Goal: Task Accomplishment & Management: Complete application form

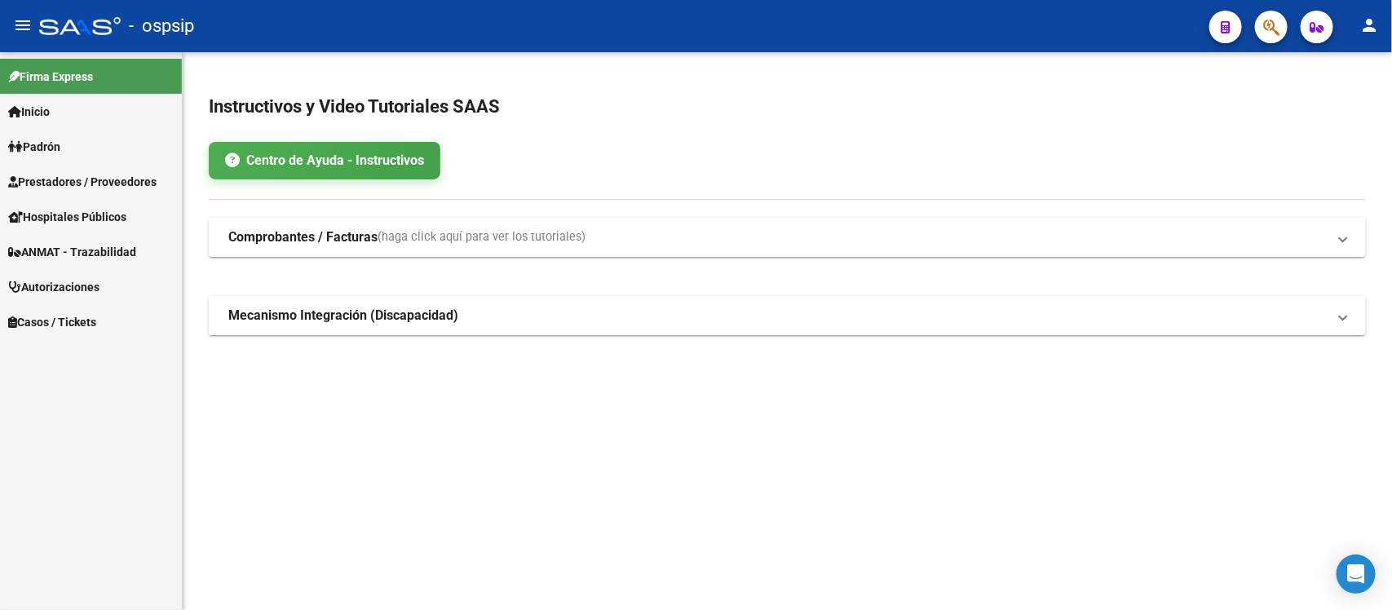
click at [108, 285] on link "Autorizaciones" at bounding box center [91, 286] width 182 height 35
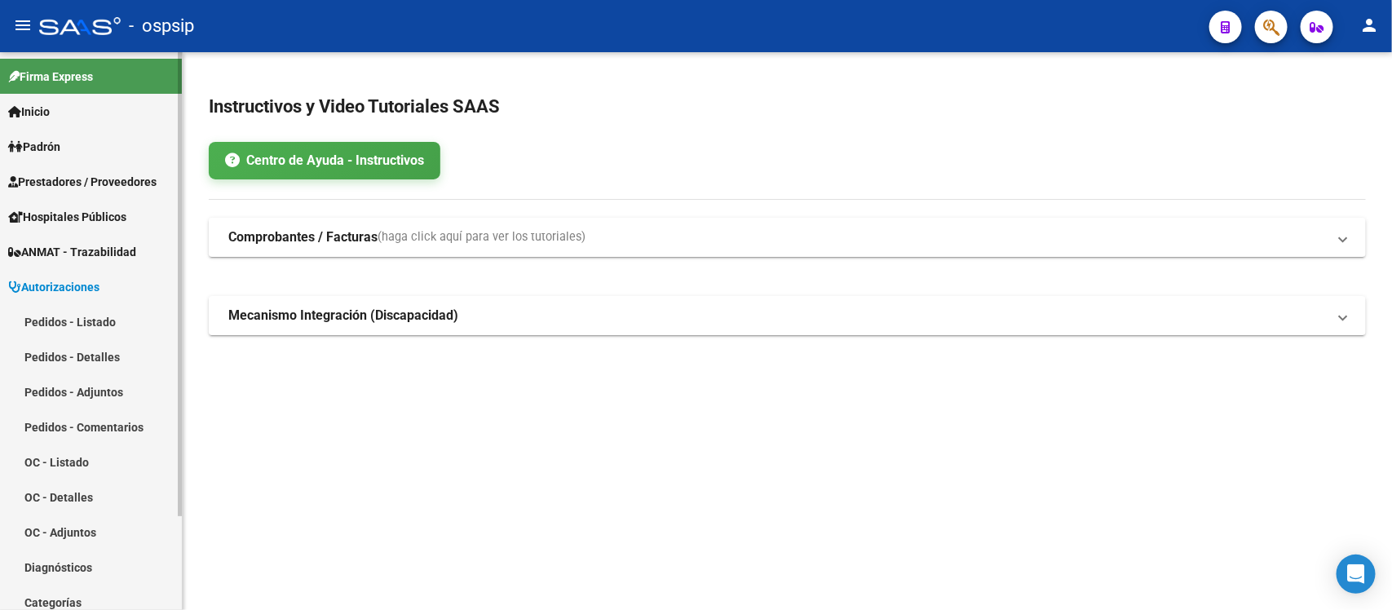
click at [104, 311] on link "Pedidos - Listado" at bounding box center [91, 321] width 182 height 35
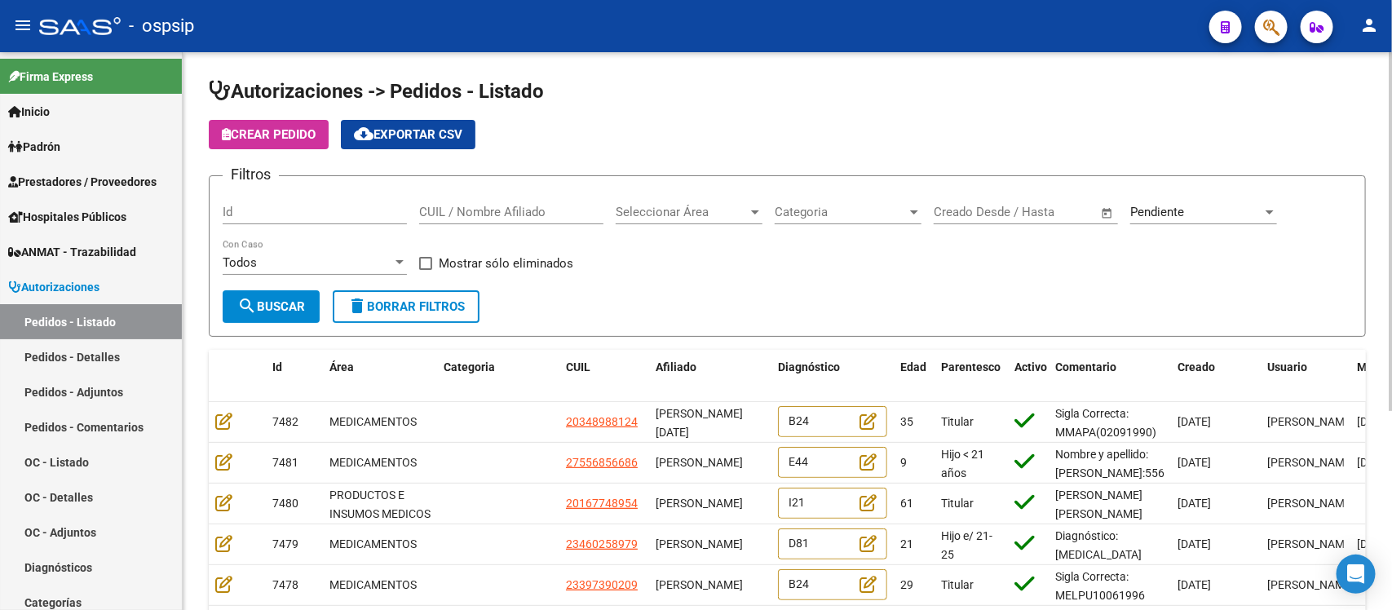
click at [726, 210] on span "Seleccionar Área" at bounding box center [682, 212] width 132 height 15
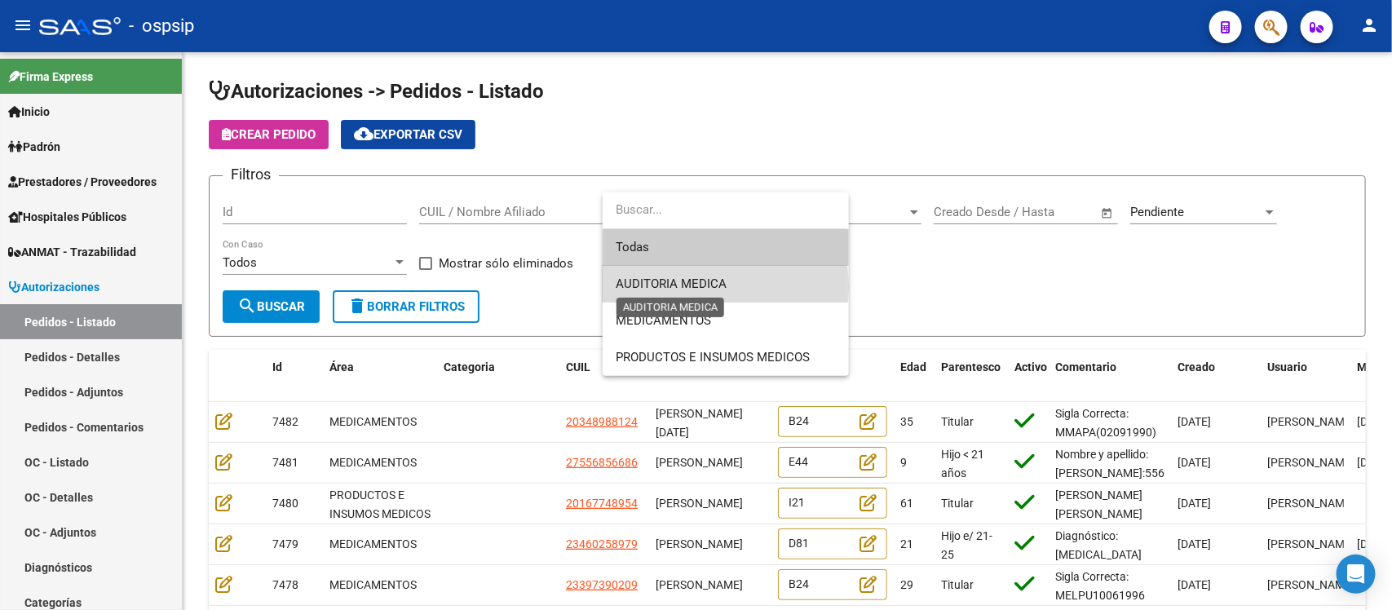
click at [709, 286] on span "AUDITORIA MEDICA" at bounding box center [671, 283] width 111 height 15
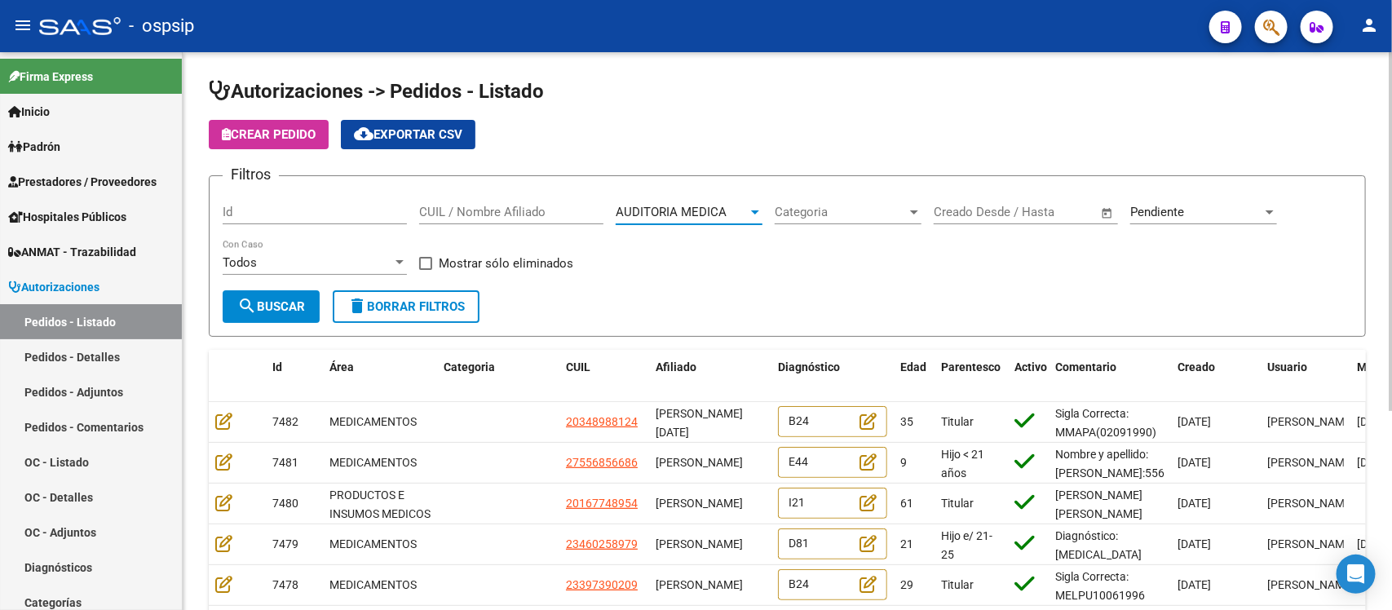
click at [813, 205] on span "Categoria" at bounding box center [840, 212] width 132 height 15
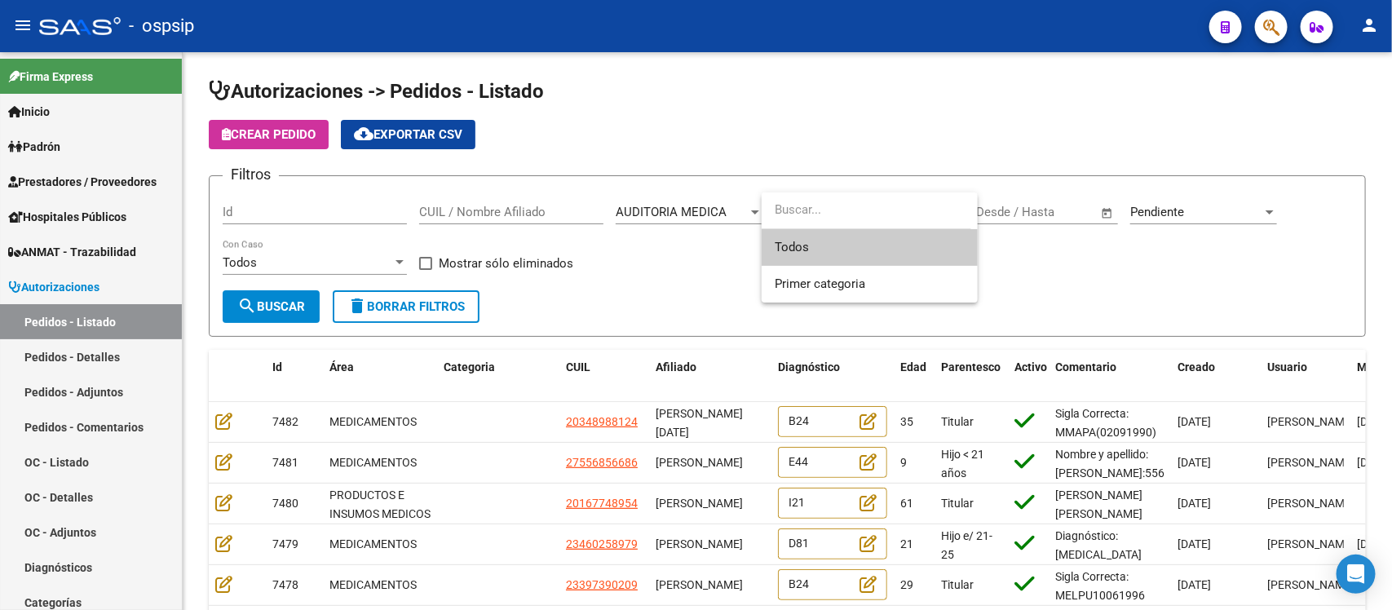
click at [1080, 206] on div at bounding box center [696, 305] width 1392 height 610
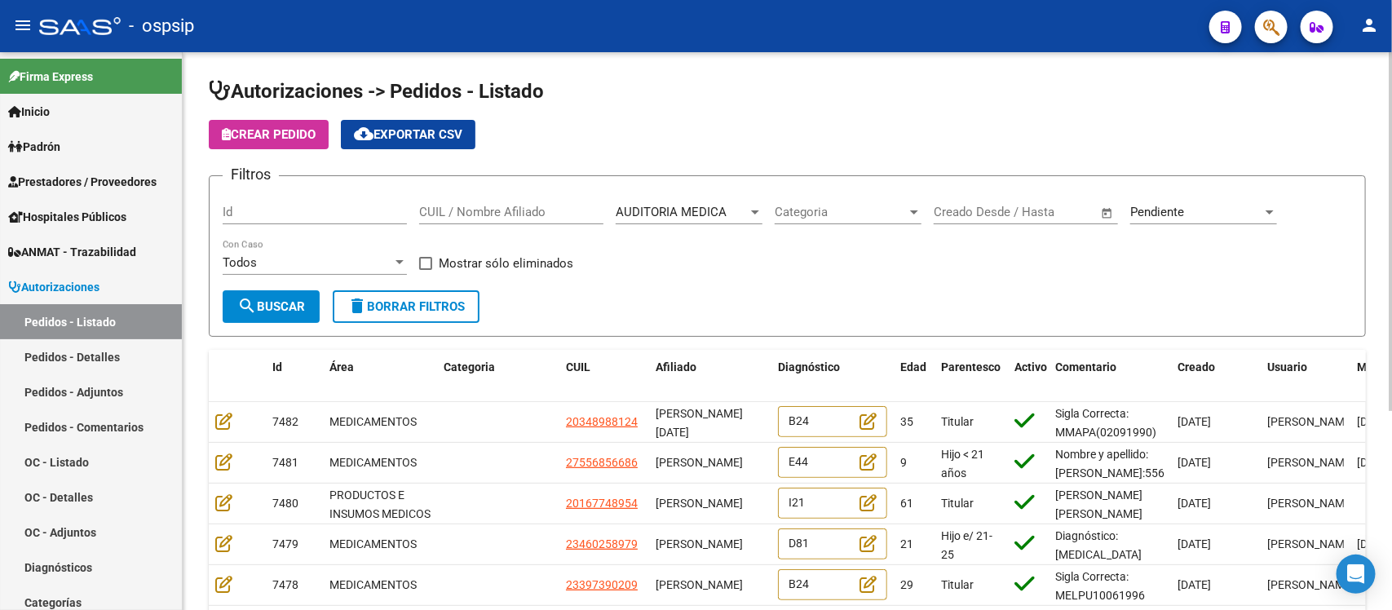
click at [300, 315] on button "search Buscar" at bounding box center [271, 306] width 97 height 33
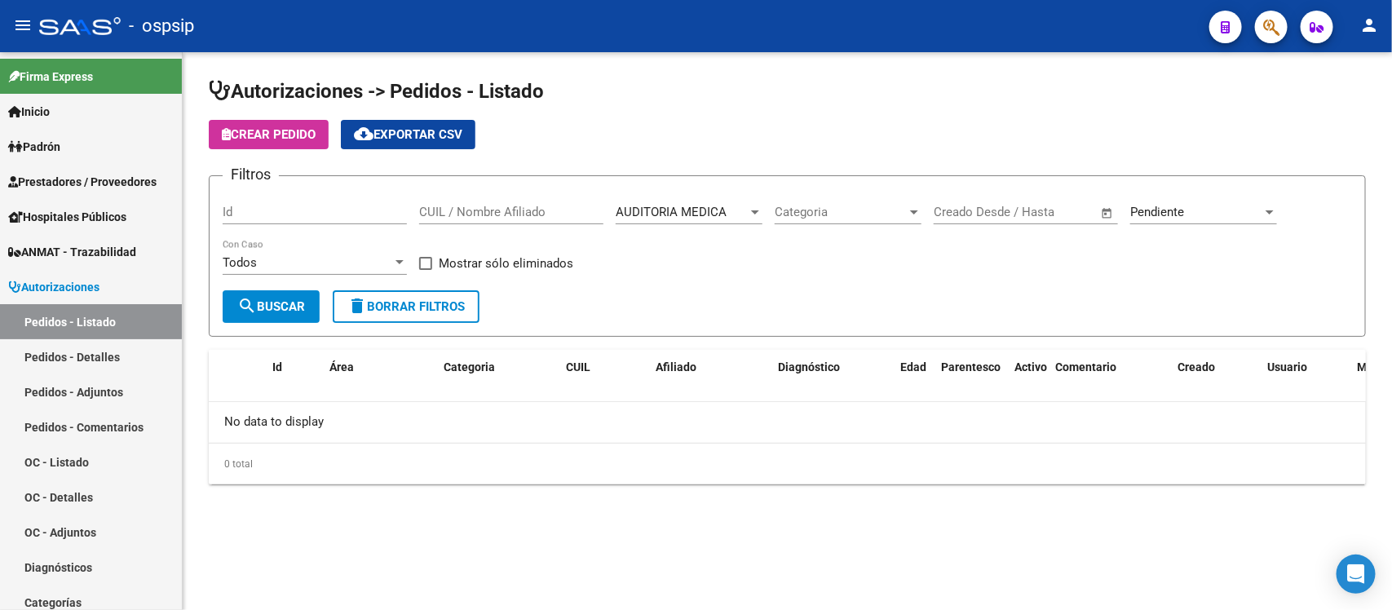
click at [728, 205] on div "AUDITORIA MEDICA" at bounding box center [682, 212] width 132 height 15
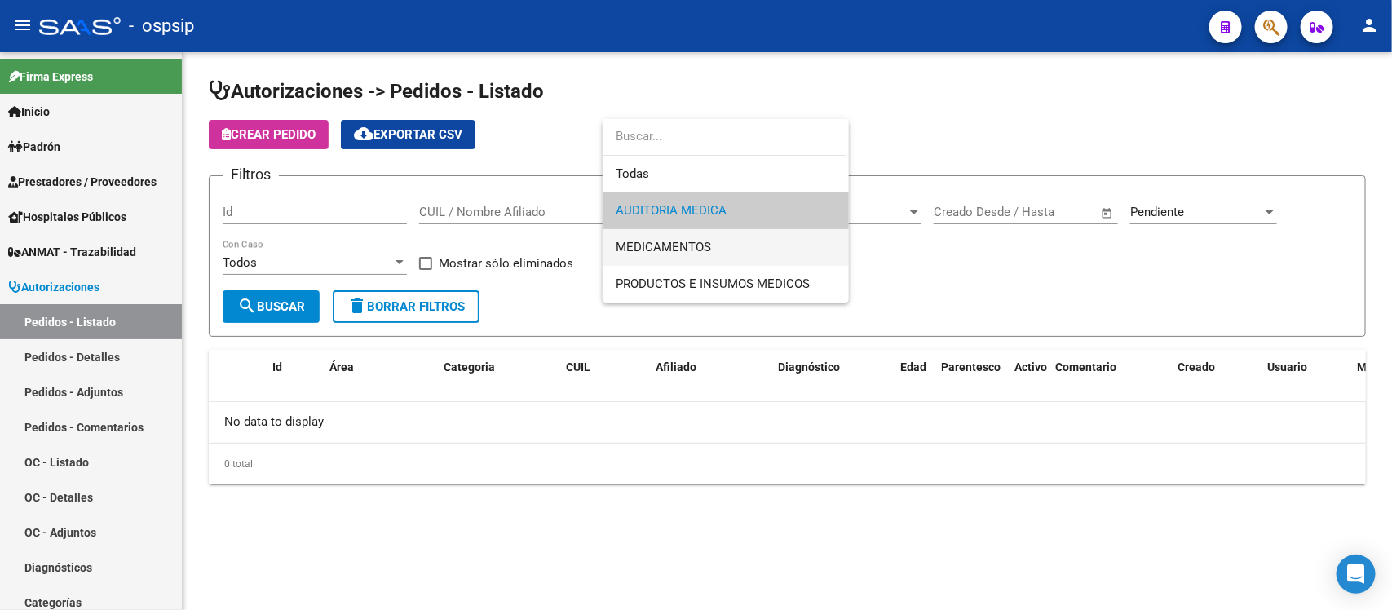
click at [707, 255] on span "MEDICAMENTOS" at bounding box center [726, 247] width 220 height 37
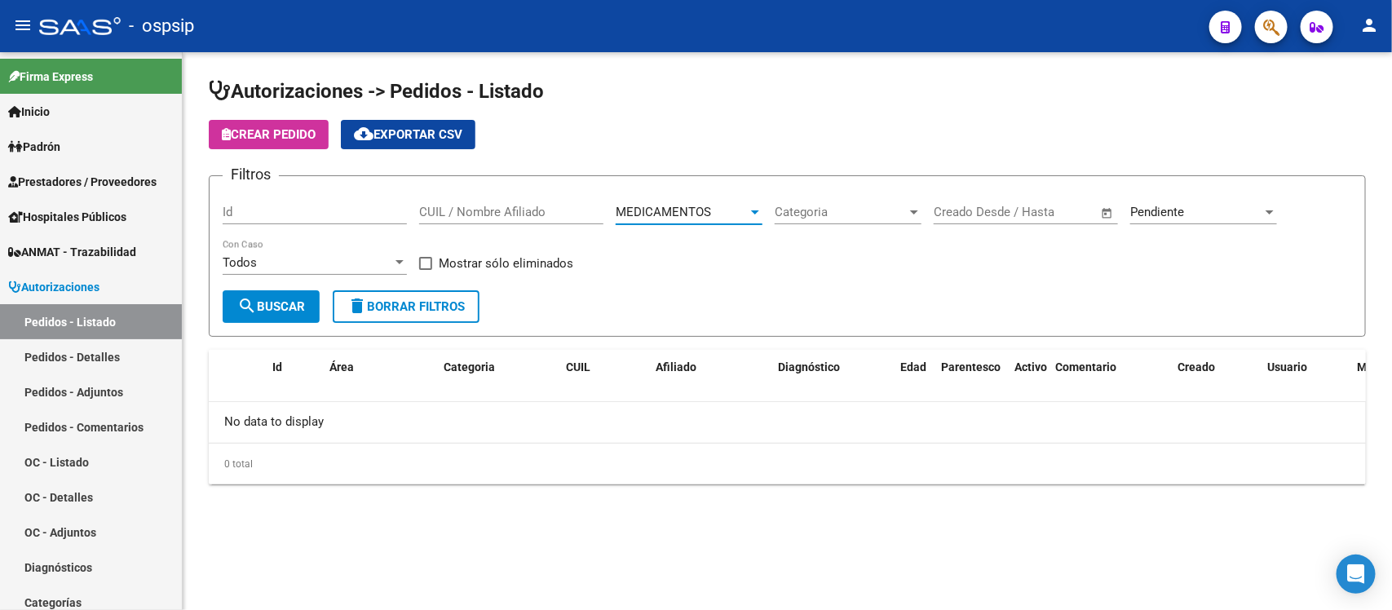
click at [265, 293] on button "search Buscar" at bounding box center [271, 306] width 97 height 33
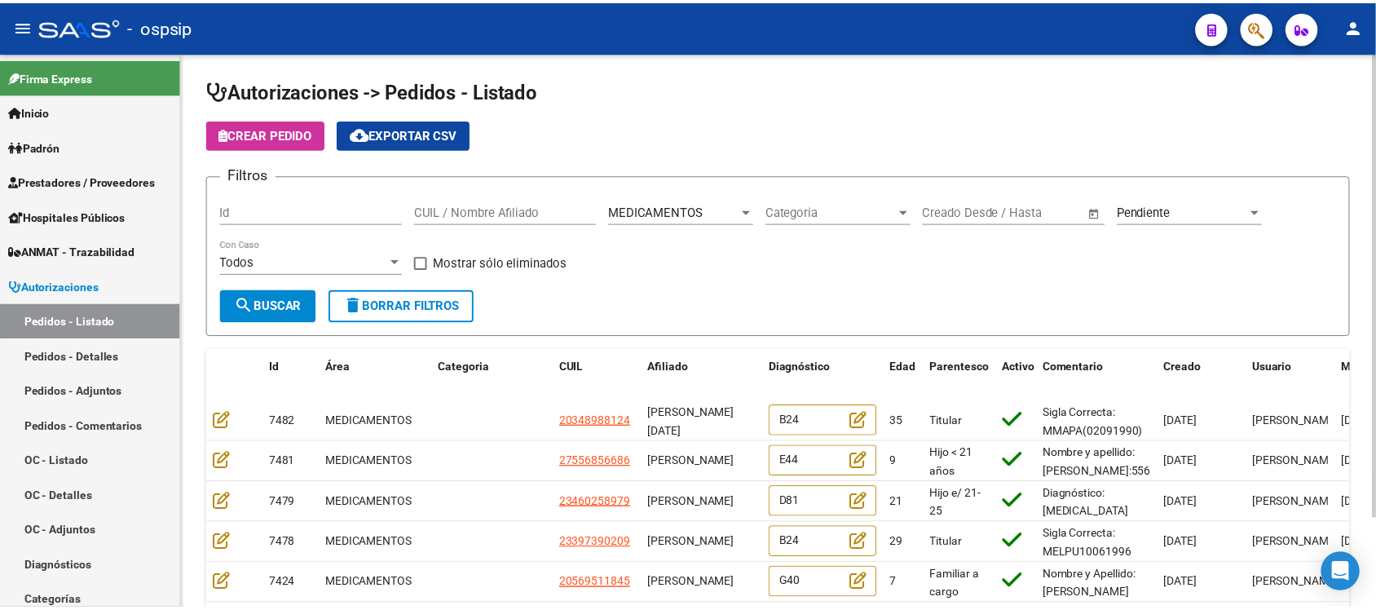
scroll to position [108, 0]
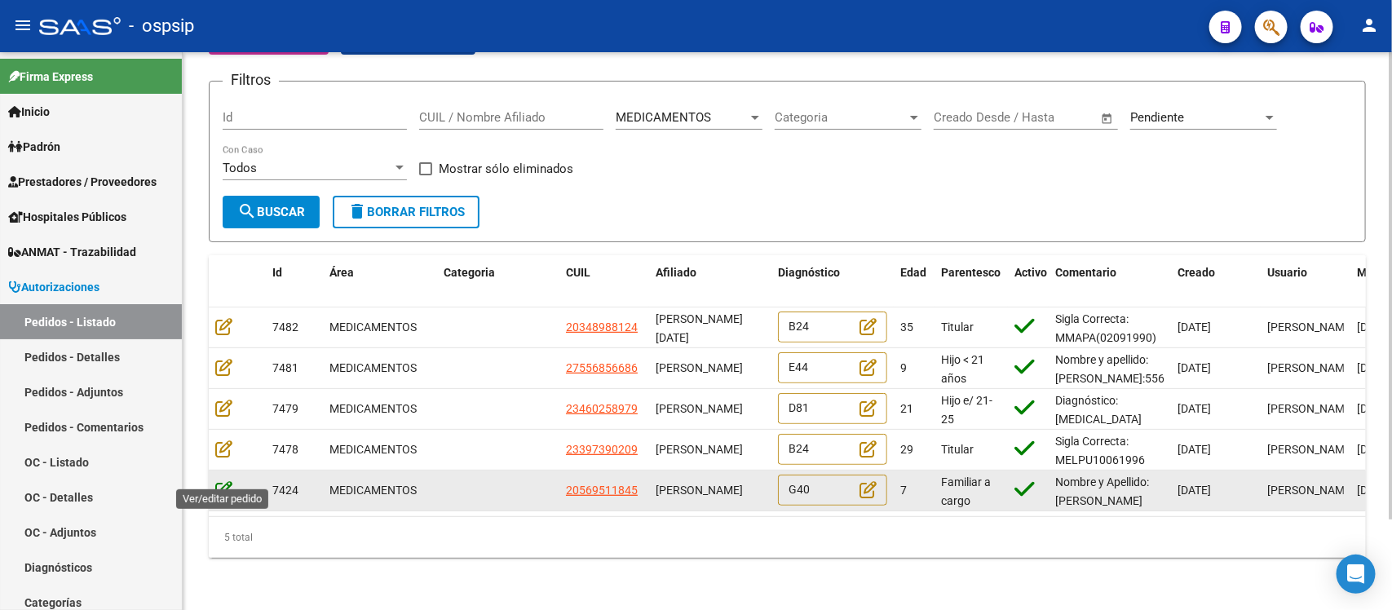
click at [229, 480] on icon at bounding box center [223, 489] width 17 height 18
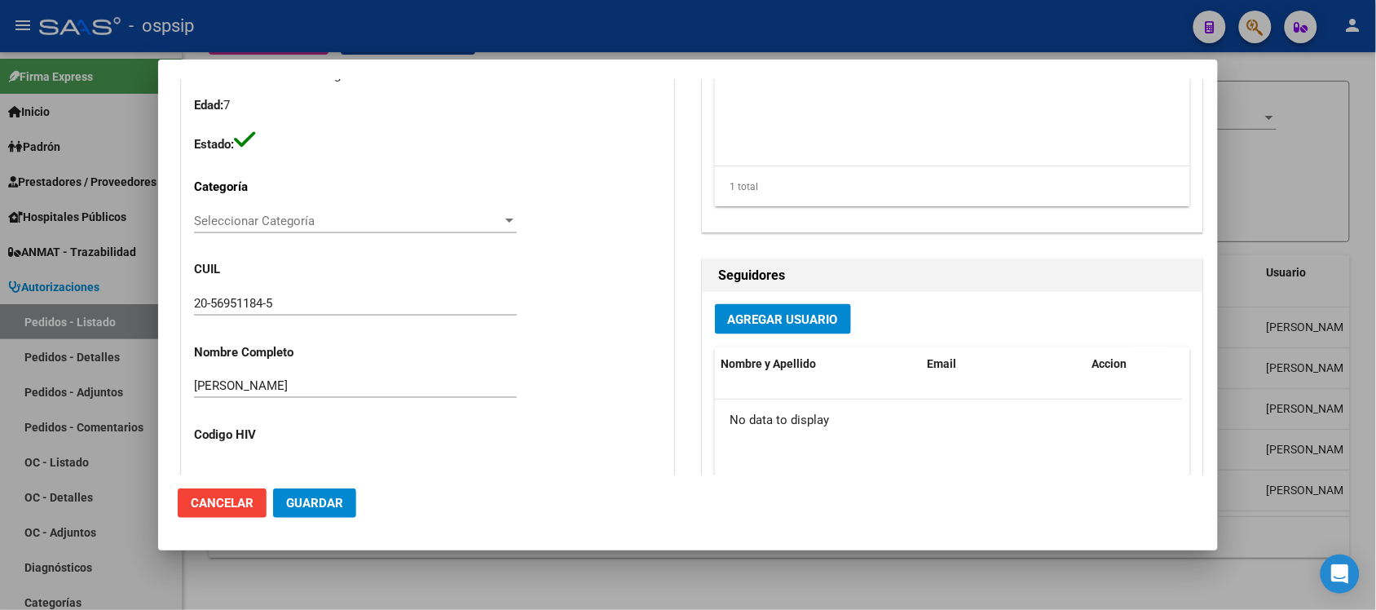
scroll to position [474, 0]
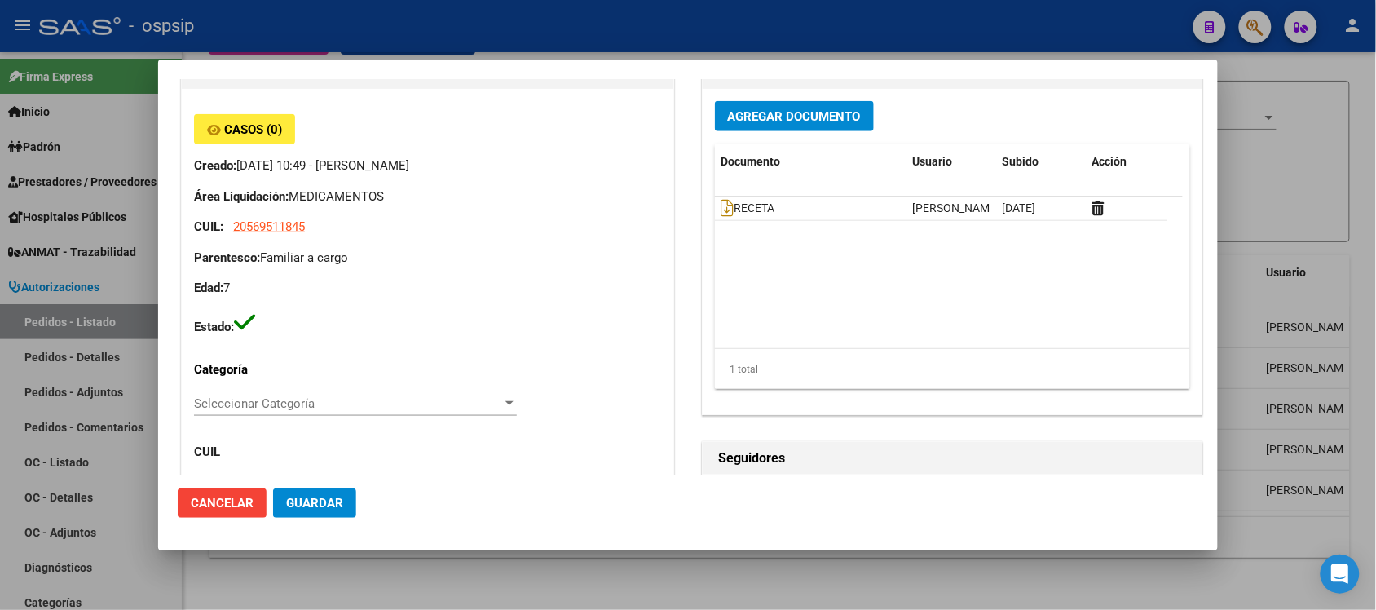
click at [228, 497] on span "Cancelar" at bounding box center [222, 503] width 63 height 15
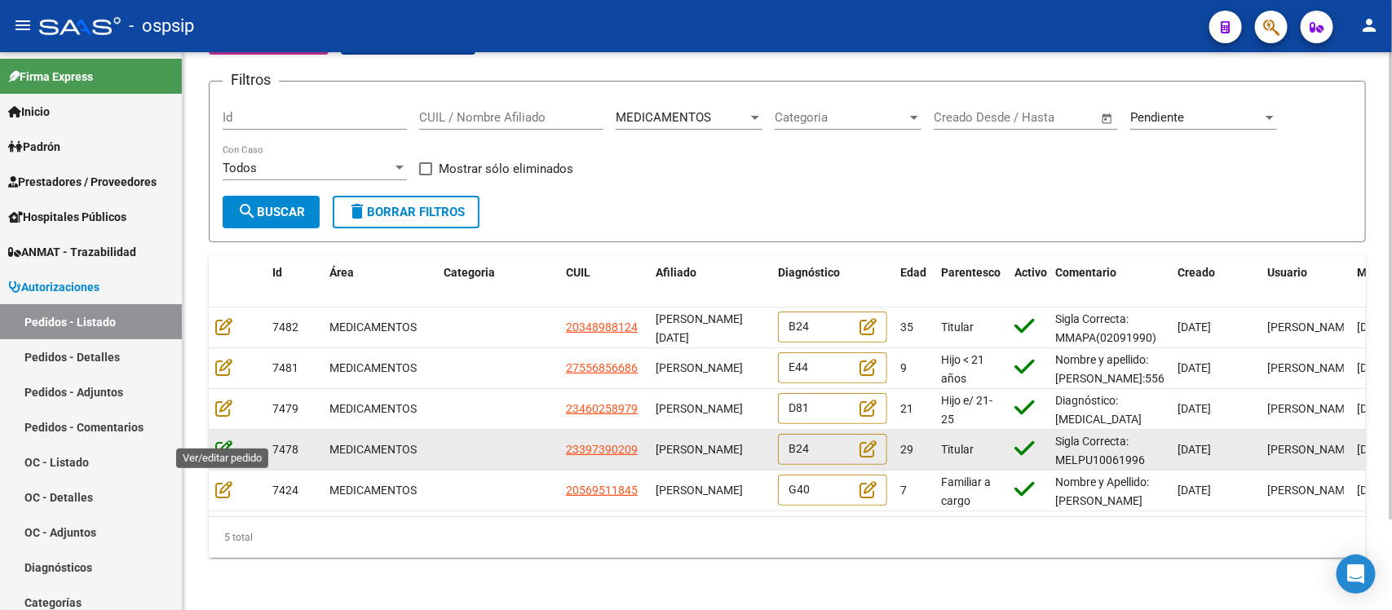
click at [218, 439] on icon at bounding box center [223, 448] width 17 height 18
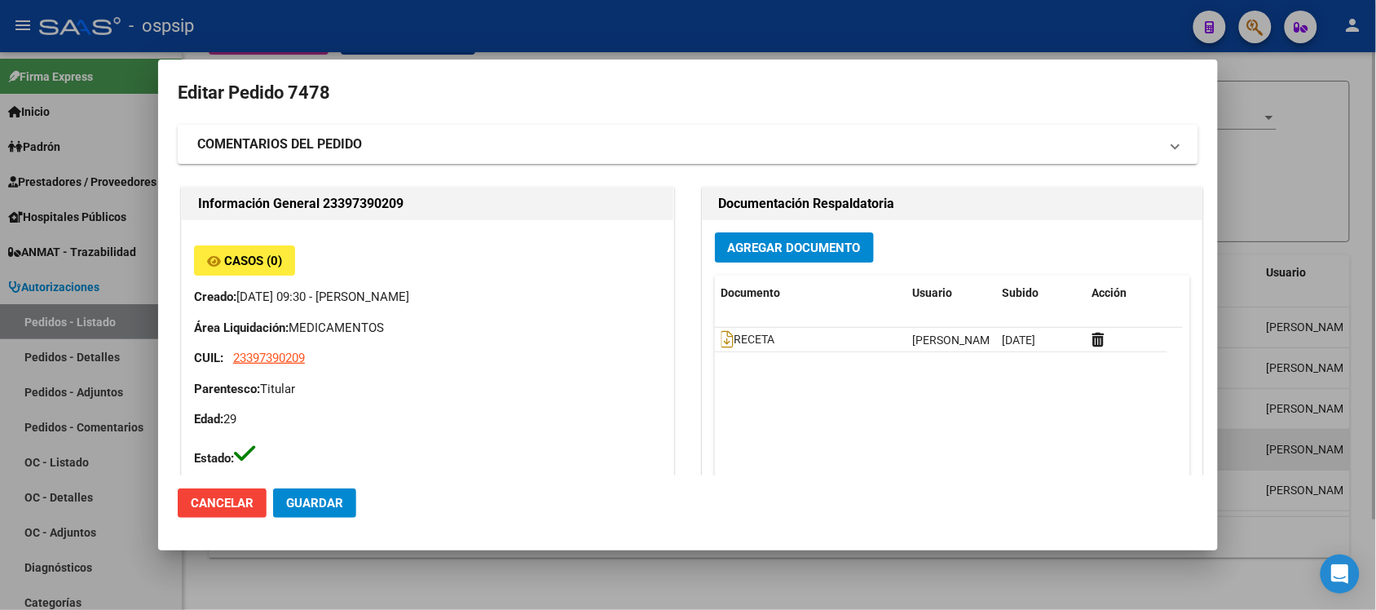
type input "[GEOGRAPHIC_DATA], [PERSON_NAME] SUR, CORBETA [GEOGRAPHIC_DATA] 3975"
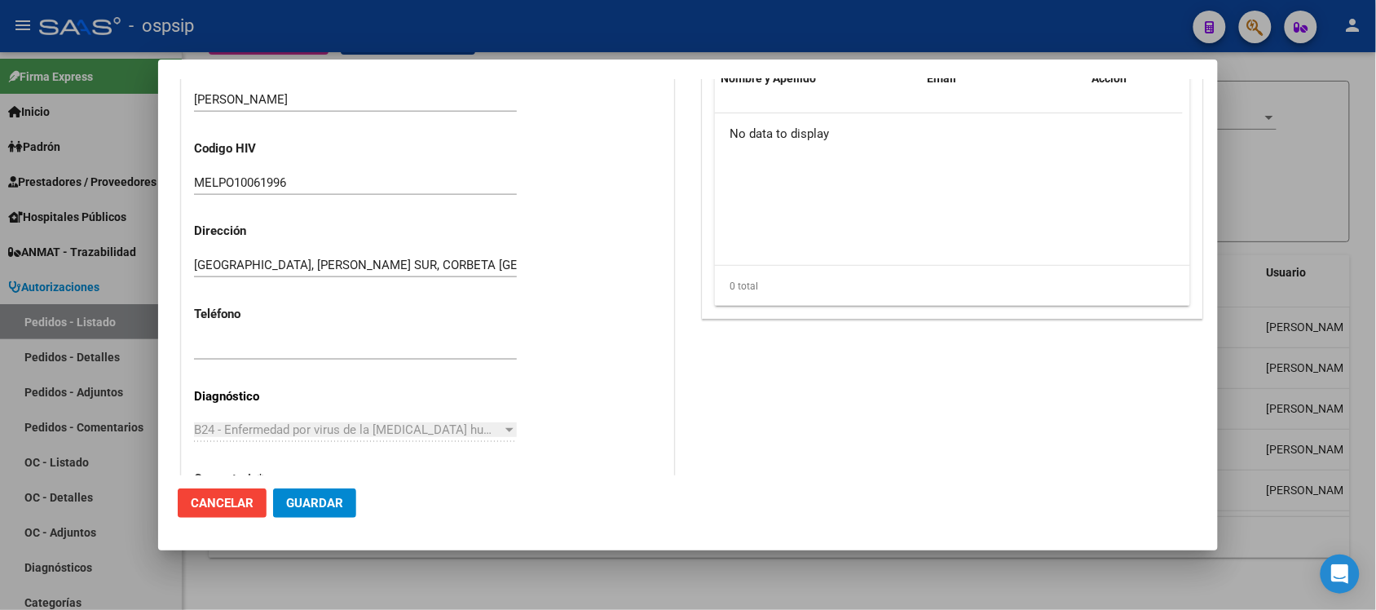
scroll to position [396, 0]
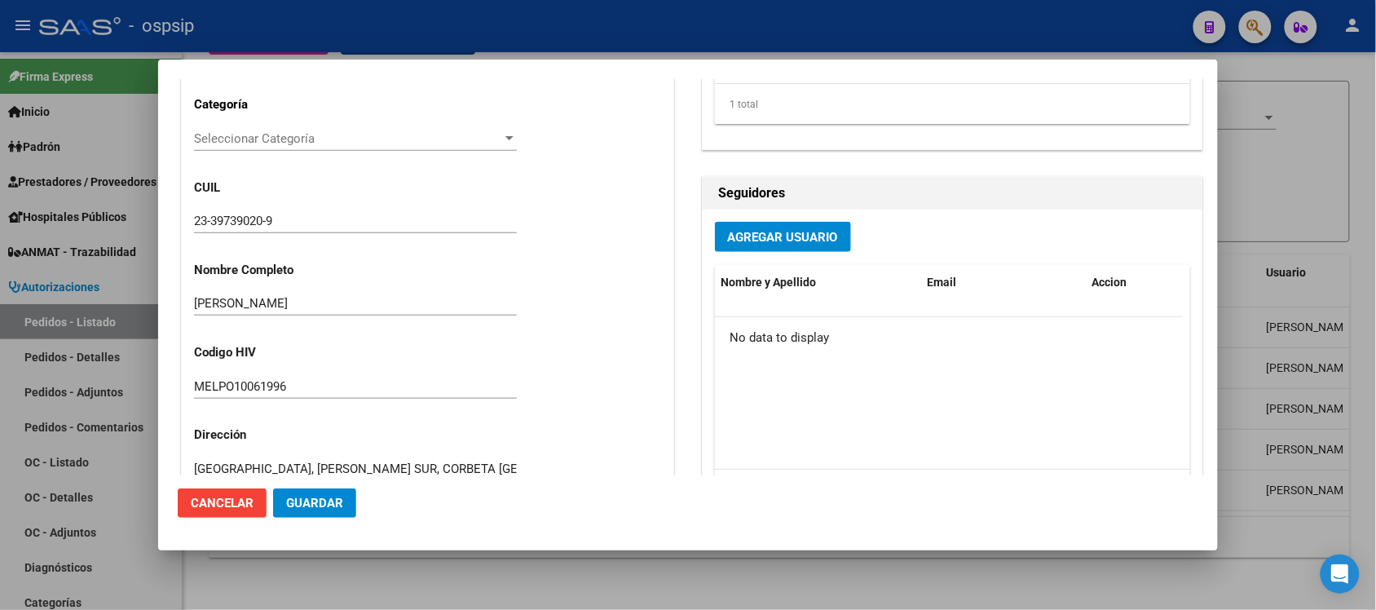
drag, startPoint x: 332, startPoint y: 311, endPoint x: 192, endPoint y: 306, distance: 139.5
click at [192, 306] on div "Casos (0) Creado: [DATE] 09:30 - [PERSON_NAME] Área Liquidación: MEDICAMENTOS C…" at bounding box center [428, 319] width 492 height 991
copy div
click at [253, 498] on span "Cancelar" at bounding box center [222, 503] width 63 height 15
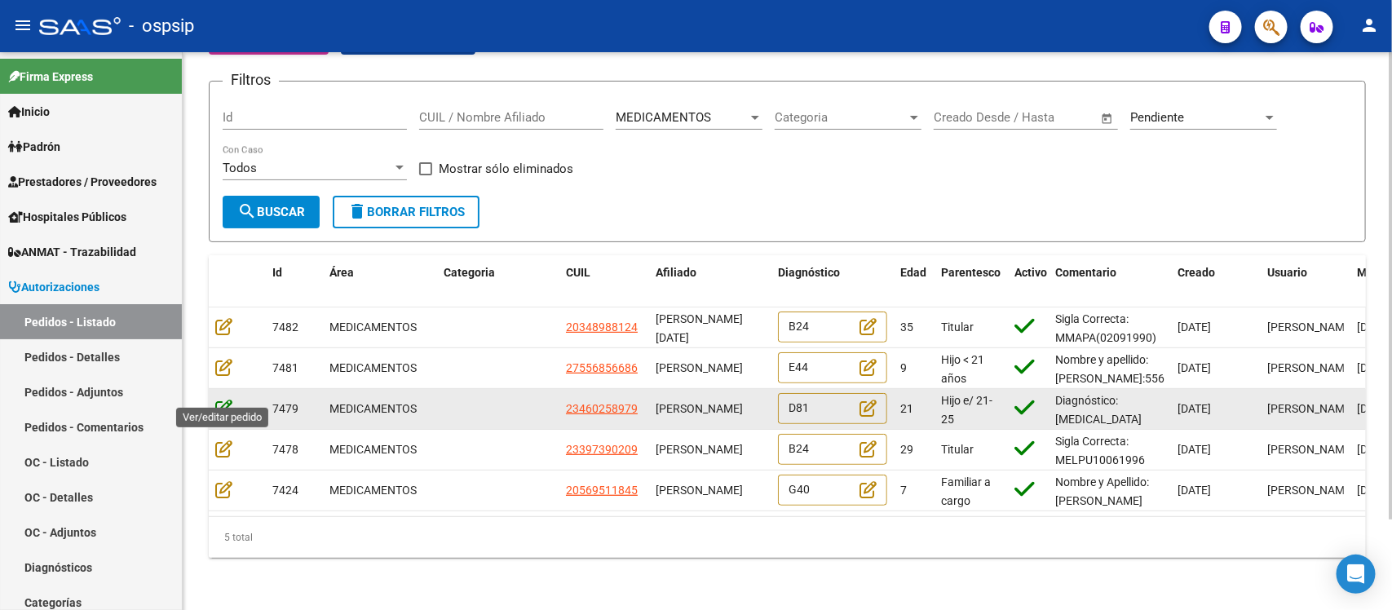
click at [226, 399] on icon at bounding box center [223, 408] width 17 height 18
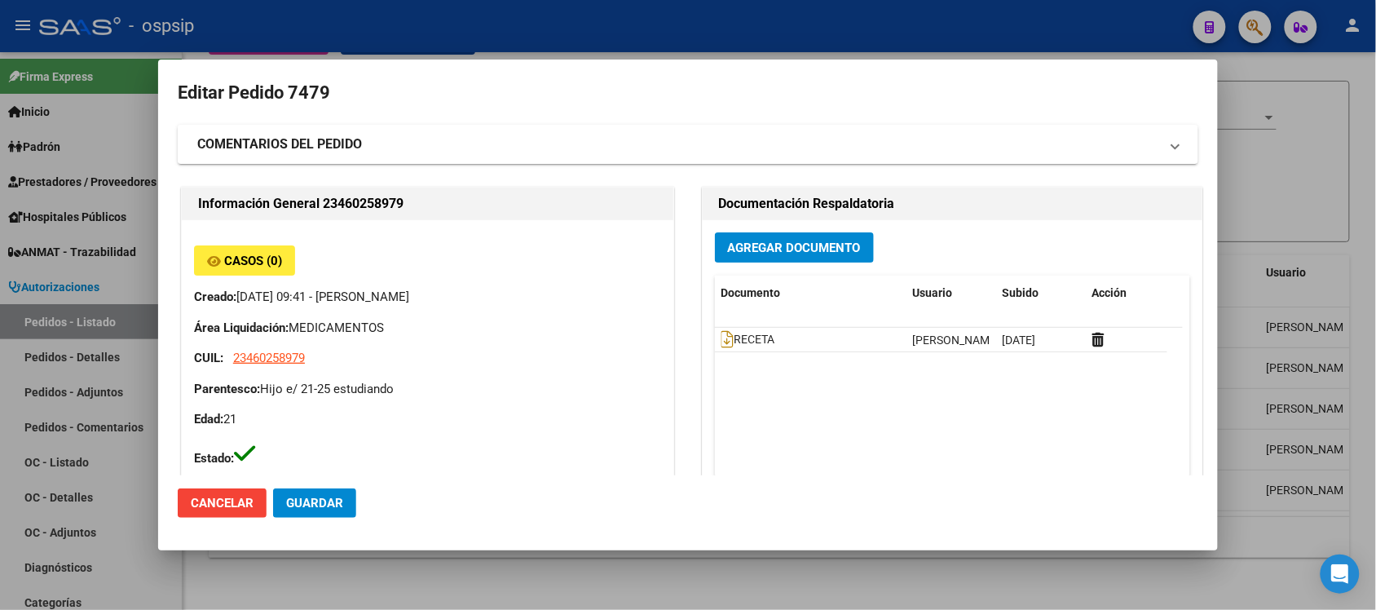
type input "Capital Federal, [STREET_ADDRESS]"
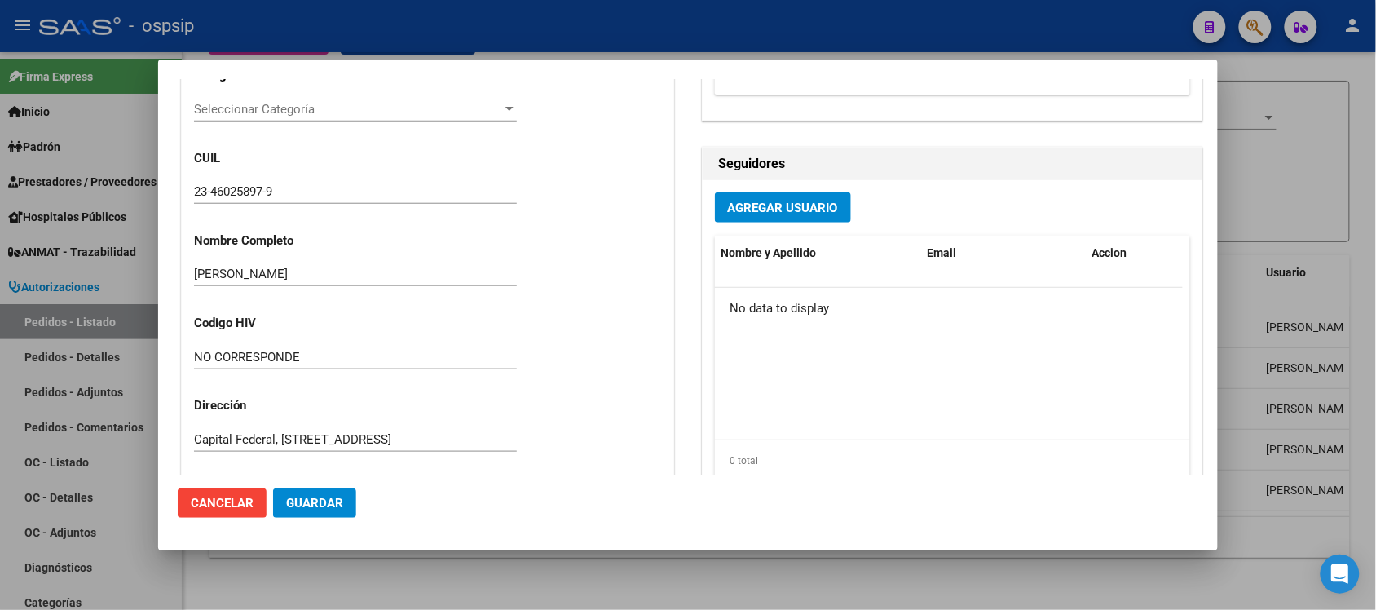
scroll to position [408, 0]
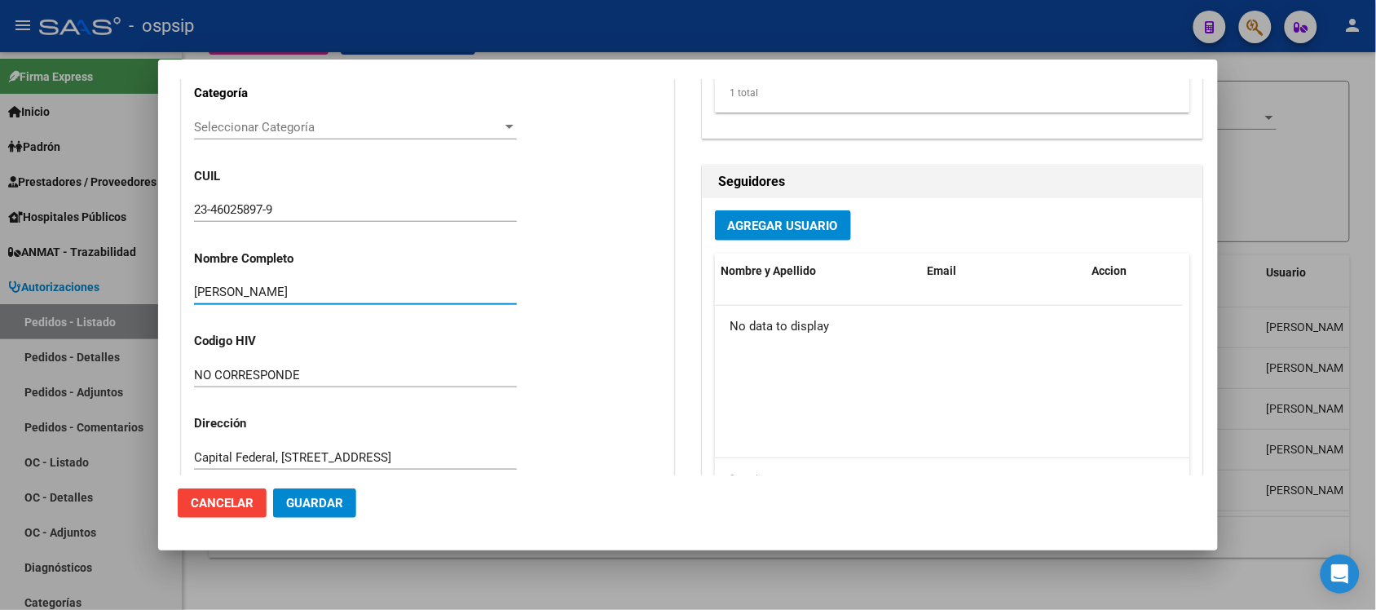
drag, startPoint x: 409, startPoint y: 291, endPoint x: 190, endPoint y: 286, distance: 219.4
click at [190, 286] on div "Casos (0) Creado: [DATE] 09:41 - [PERSON_NAME] Área Liquidación: MEDICAMENTOS C…" at bounding box center [428, 307] width 492 height 991
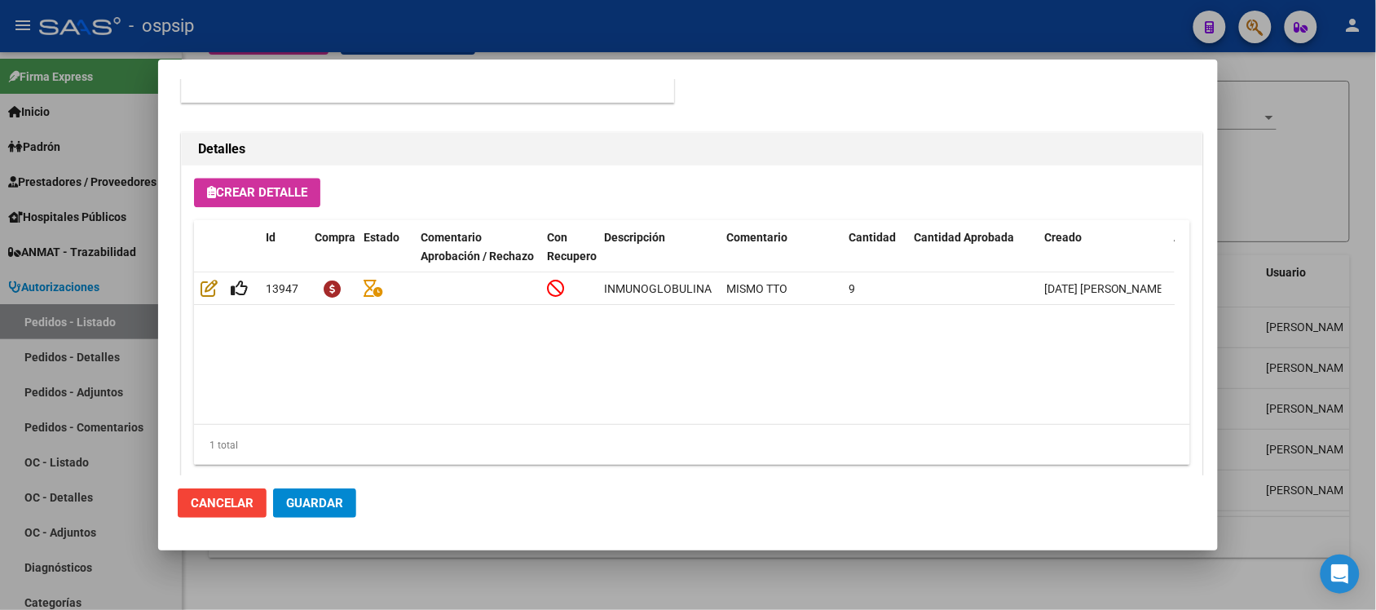
scroll to position [1150, 0]
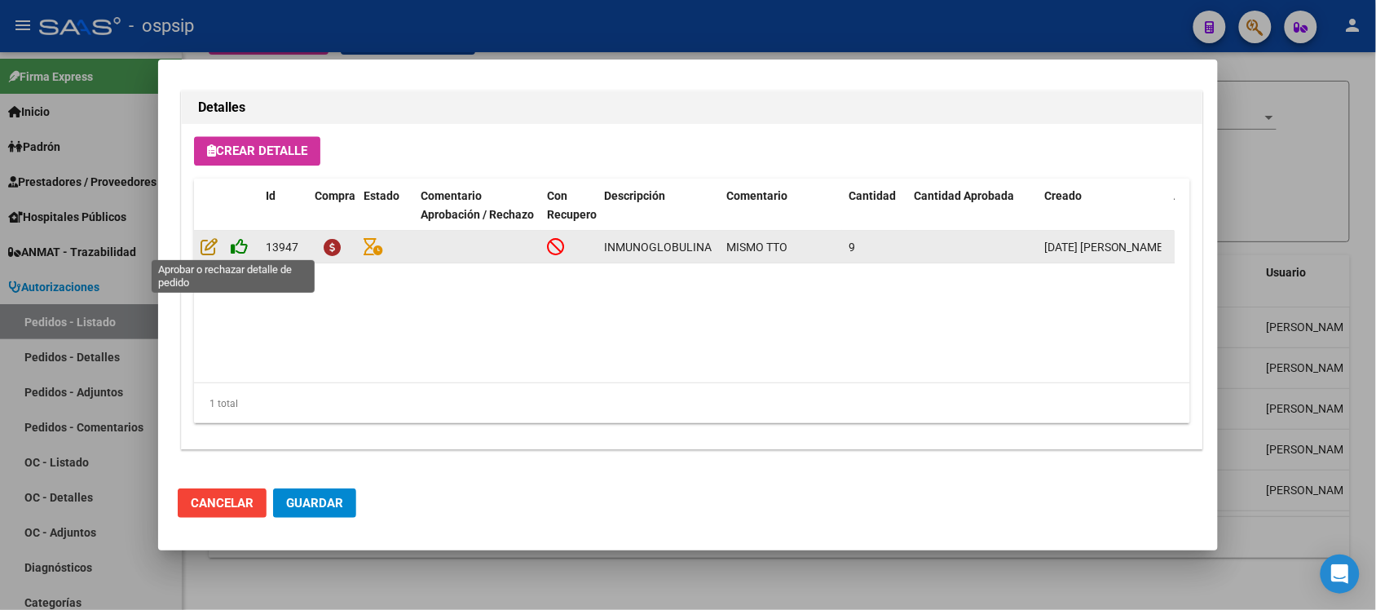
click at [234, 246] on icon at bounding box center [239, 246] width 17 height 18
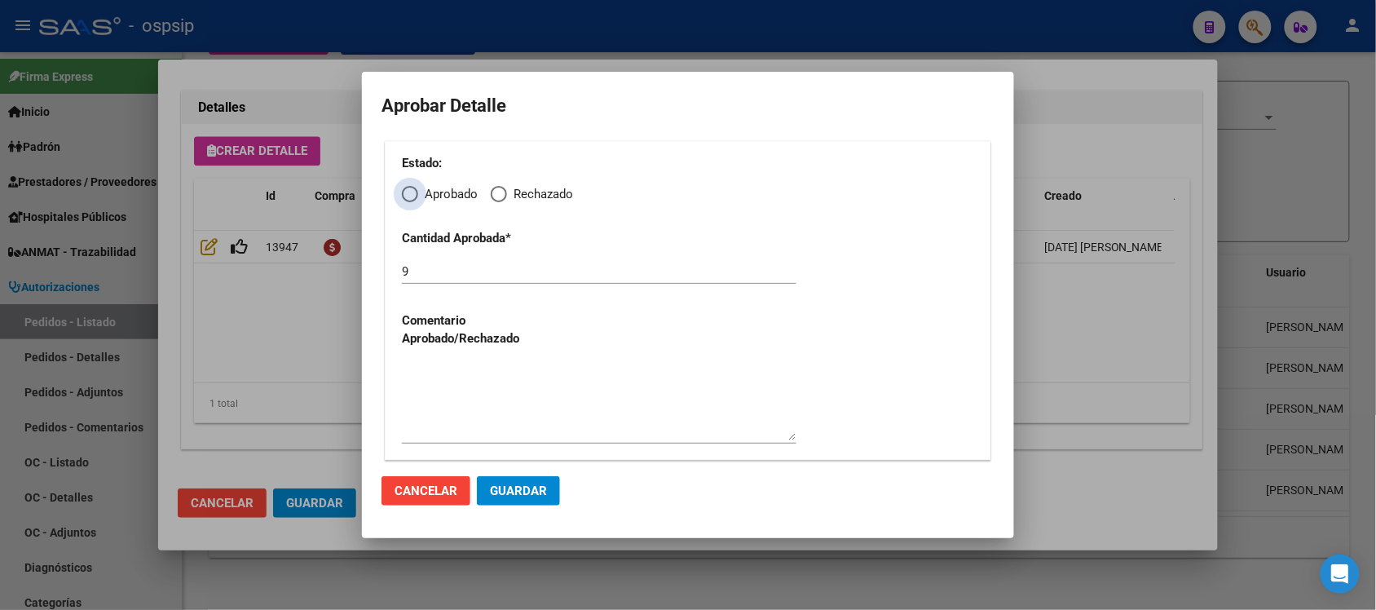
click at [410, 192] on span "Elija una opción" at bounding box center [410, 194] width 16 height 16
click at [410, 192] on input "Aprobado" at bounding box center [410, 194] width 16 height 16
radio input "true"
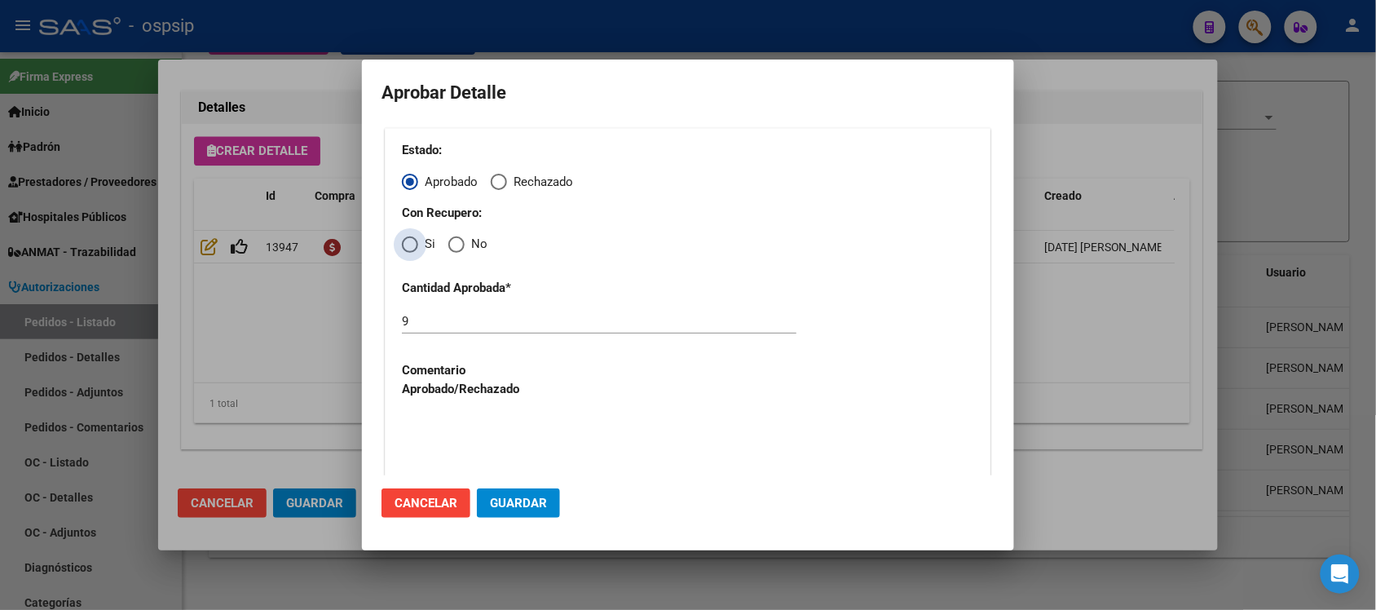
click at [404, 239] on span "Elija una opción" at bounding box center [410, 244] width 16 height 16
click at [404, 239] on input "Si" at bounding box center [410, 244] width 16 height 16
radio input "true"
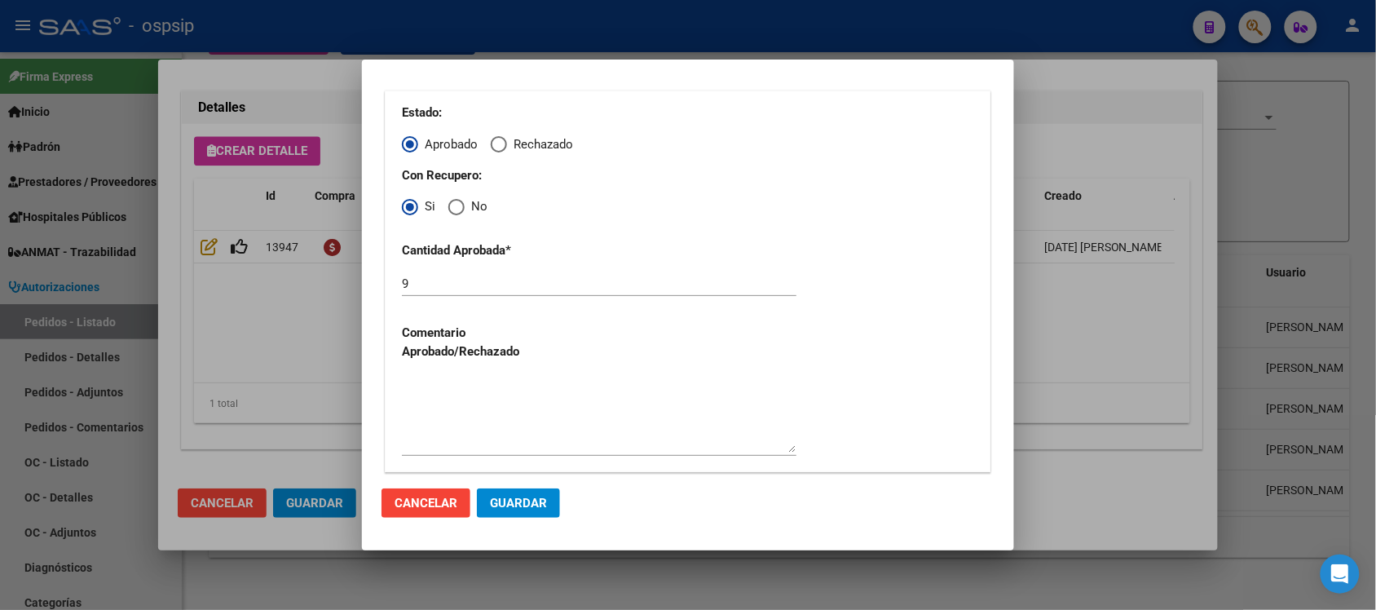
click at [526, 497] on span "Guardar" at bounding box center [518, 503] width 57 height 15
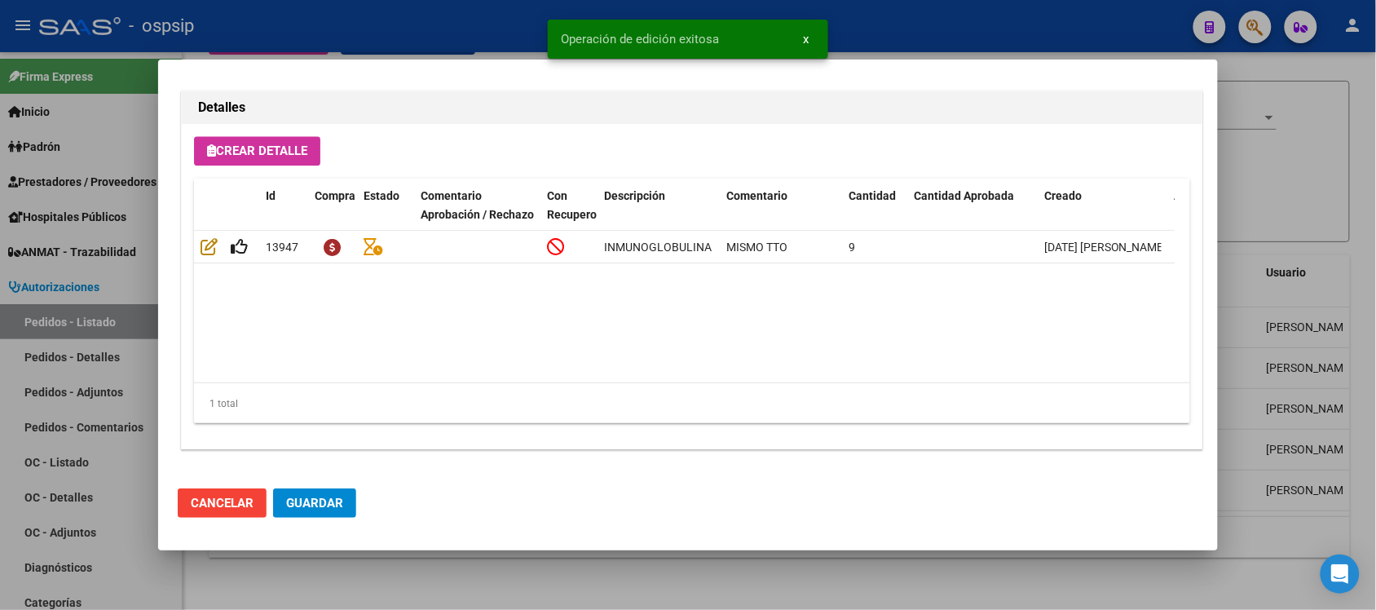
type input "[GEOGRAPHIC_DATA], [GEOGRAPHIC_DATA], [GEOGRAPHIC_DATA] 303"
click at [299, 502] on span "Guardar" at bounding box center [314, 503] width 57 height 15
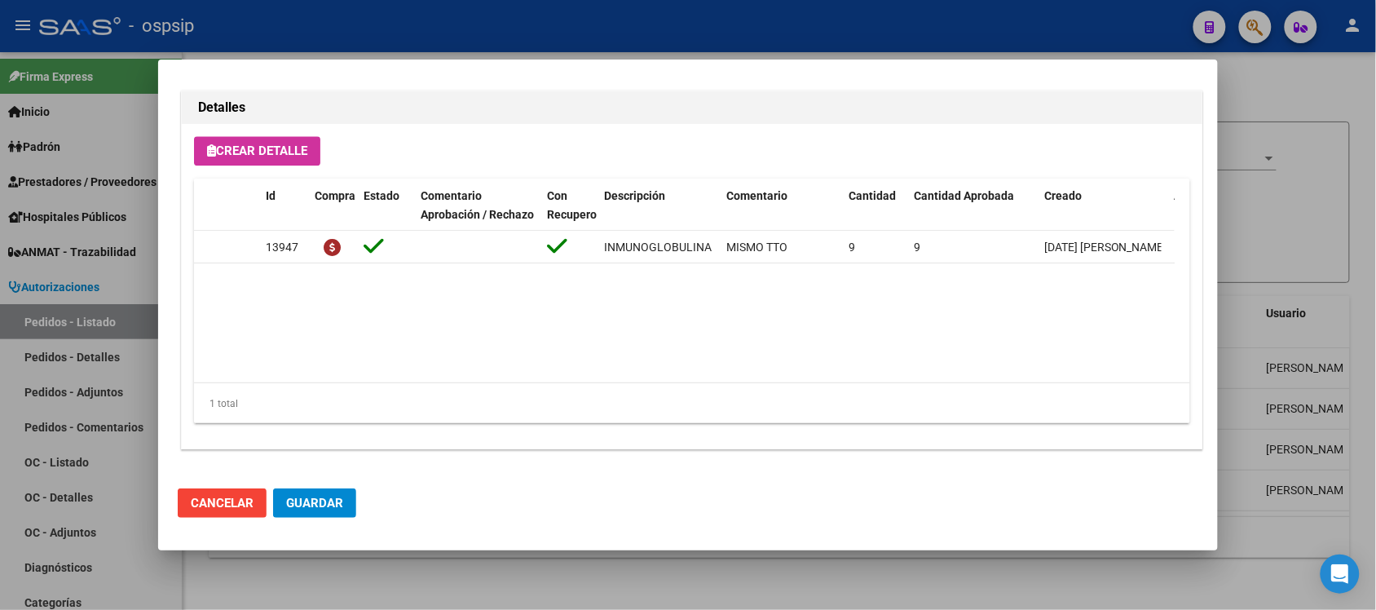
click at [327, 503] on span "Guardar" at bounding box center [314, 503] width 57 height 15
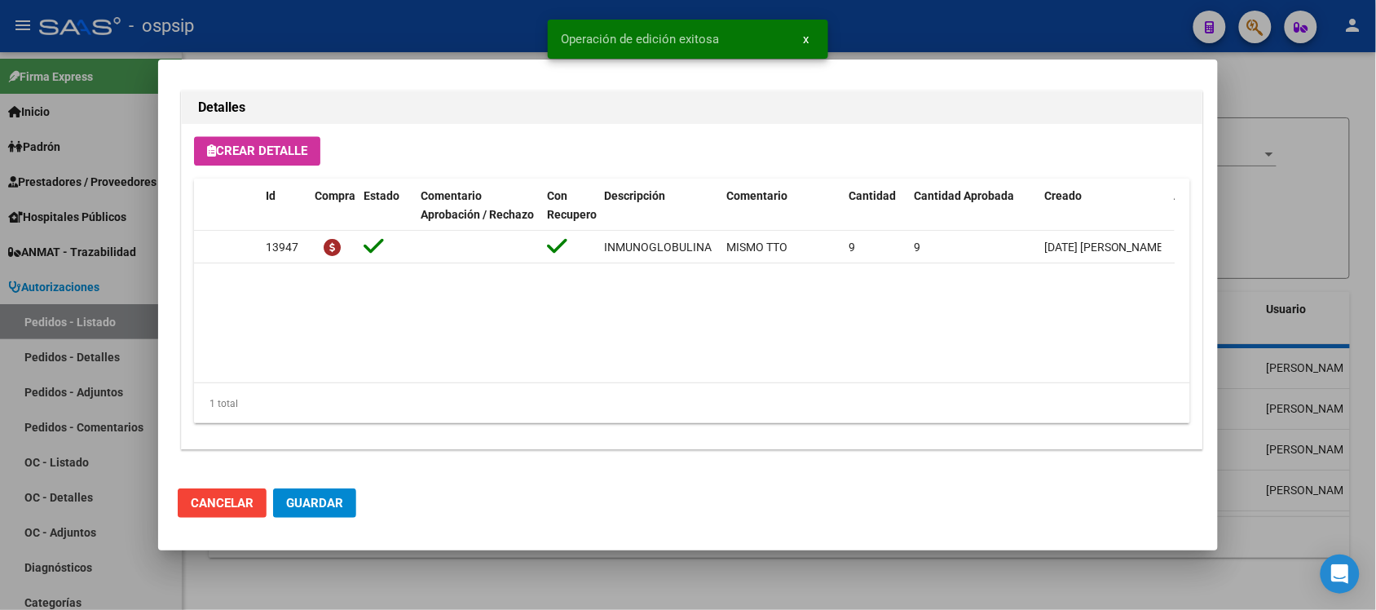
click at [229, 505] on span "Cancelar" at bounding box center [222, 503] width 63 height 15
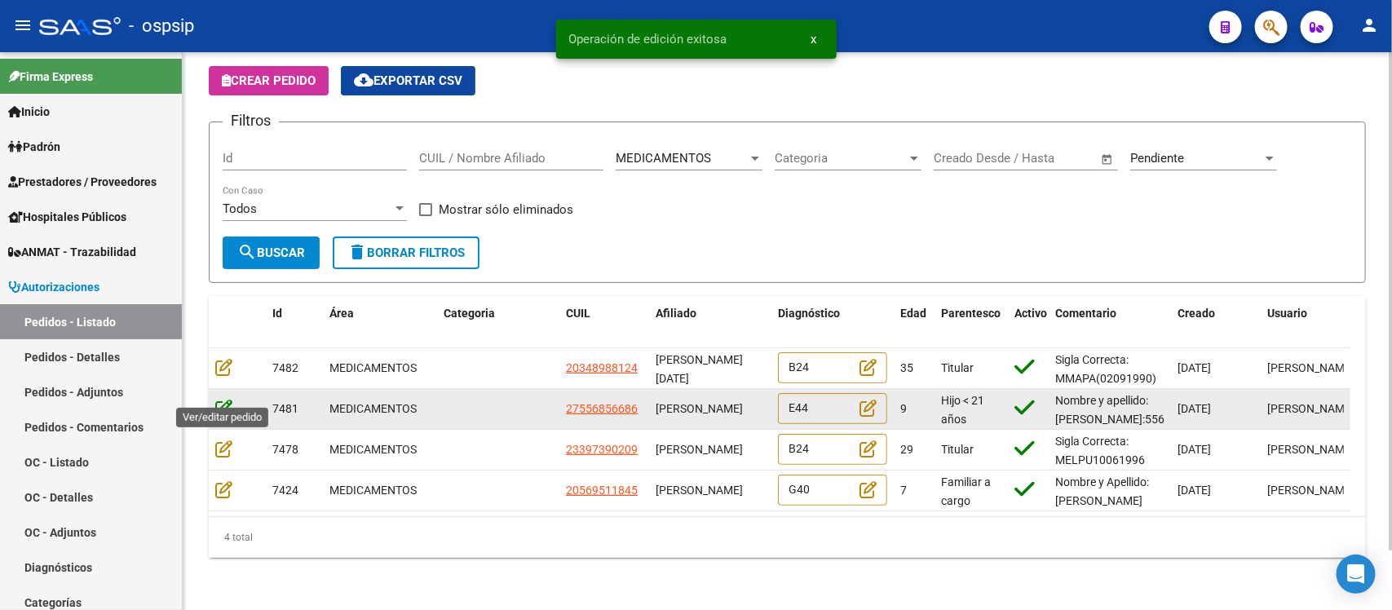
click at [220, 399] on icon at bounding box center [223, 408] width 17 height 18
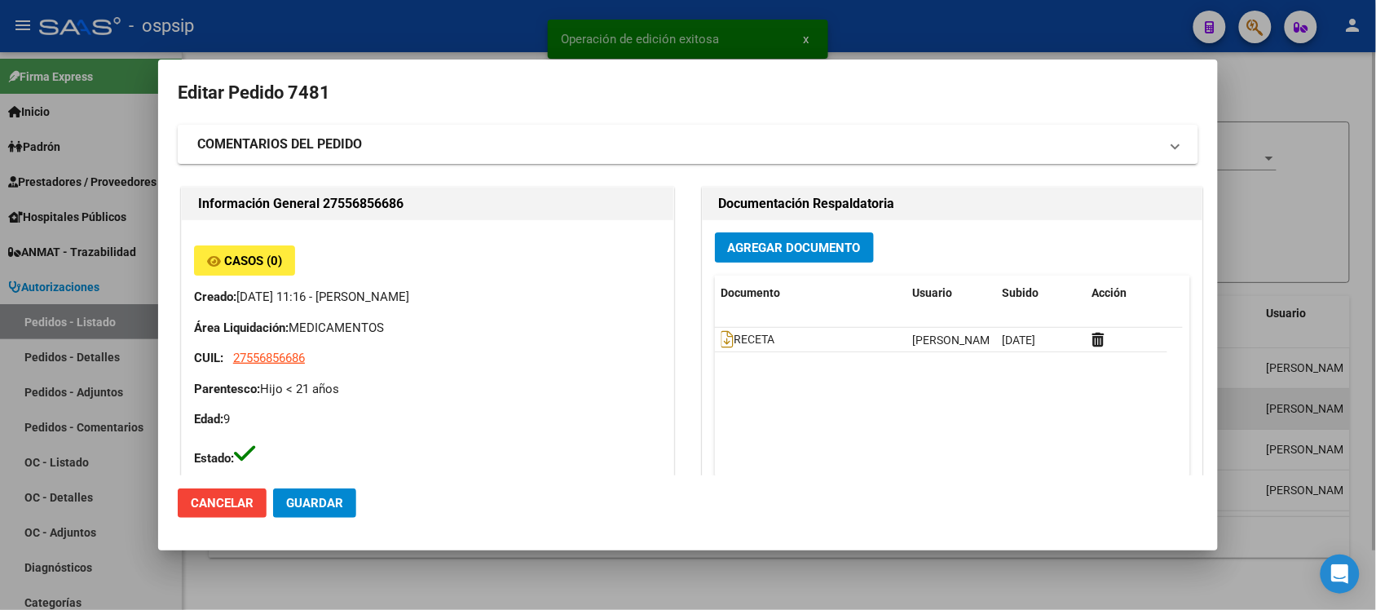
type input "Capital Federal, CABA, BLANES 60"
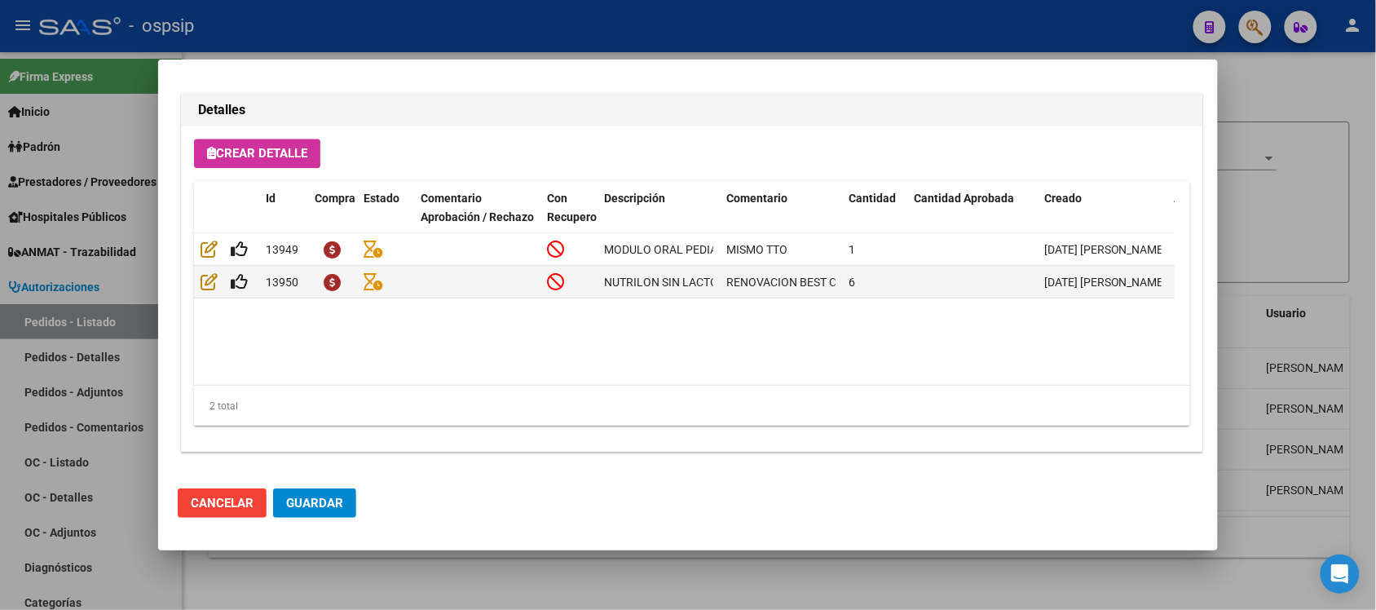
scroll to position [1150, 0]
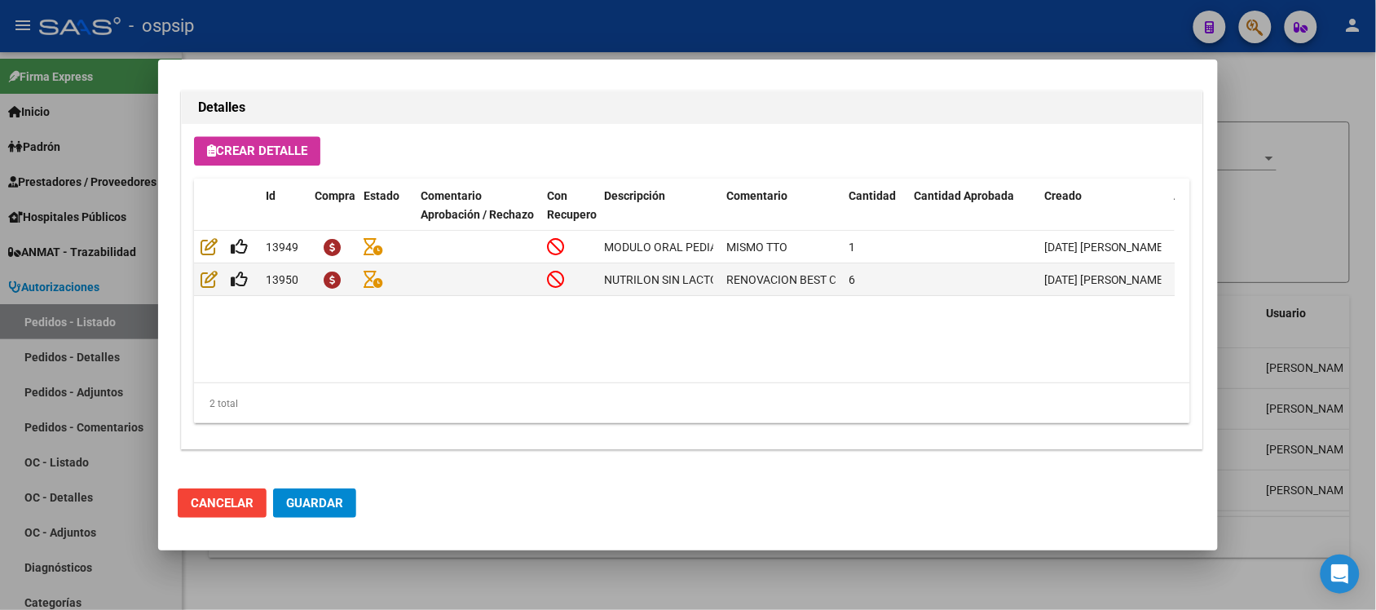
click at [232, 496] on span "Cancelar" at bounding box center [222, 503] width 63 height 15
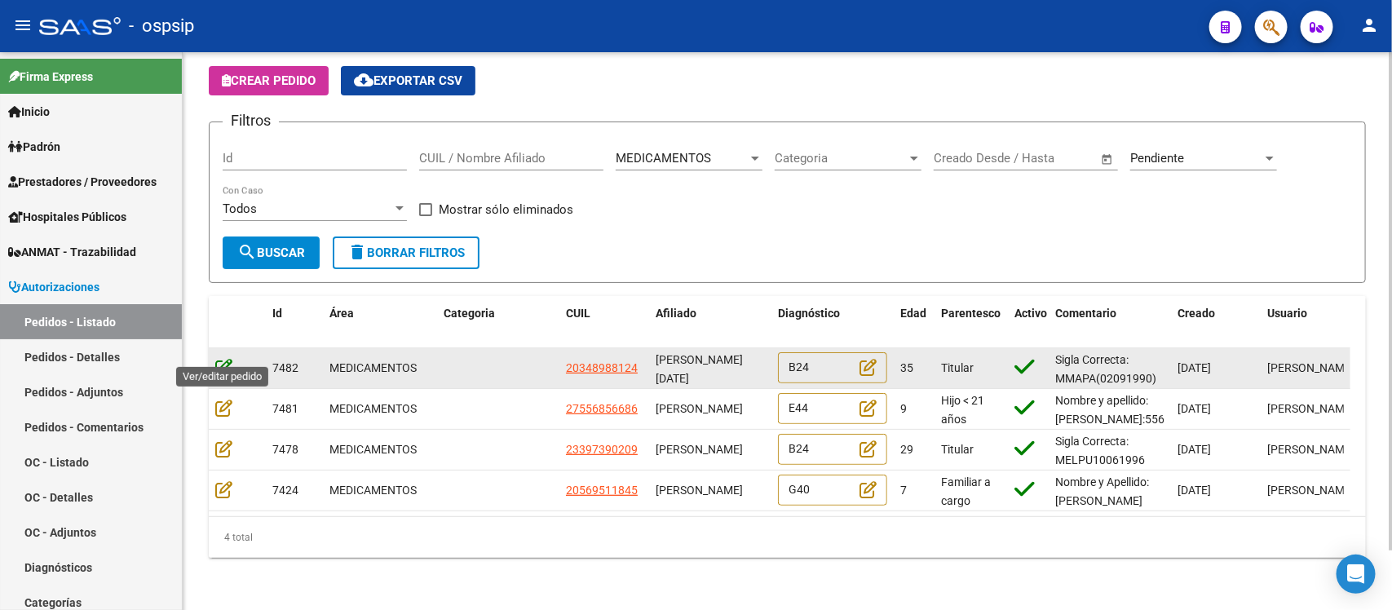
click at [226, 358] on icon at bounding box center [223, 367] width 17 height 18
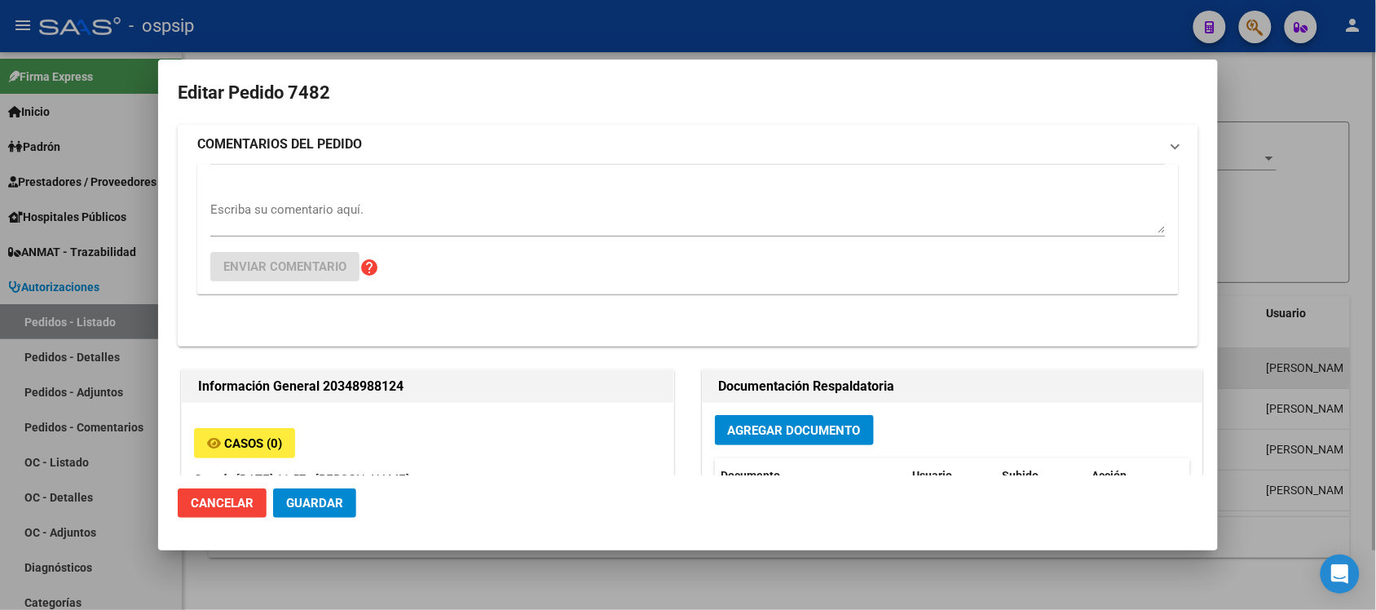
type input "[GEOGRAPHIC_DATA], [PERSON_NAME], POSTA DE YATASTO 466, Departamento: 2"
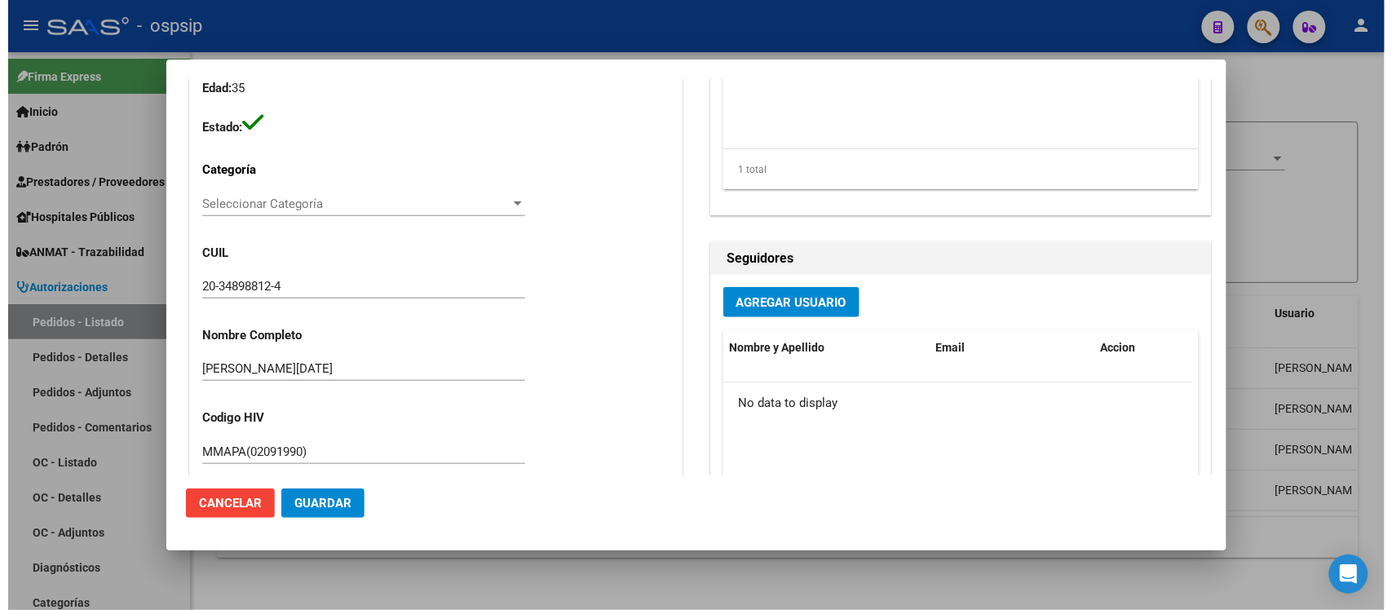
scroll to position [335, 0]
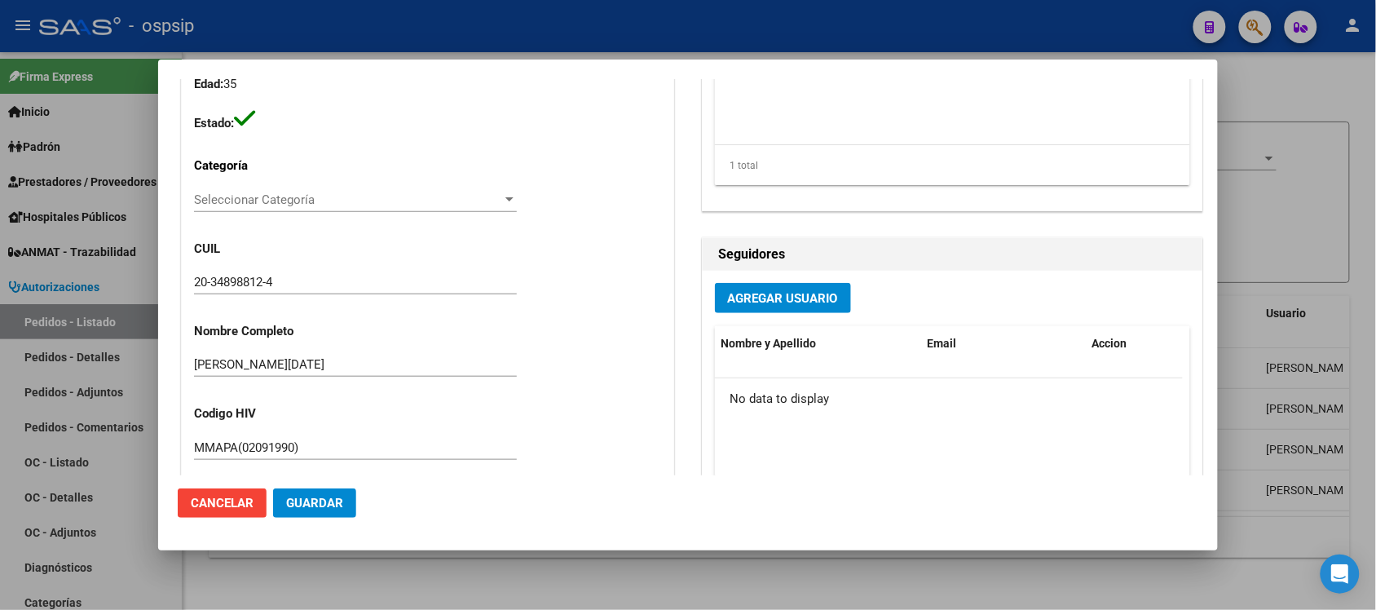
click at [231, 492] on button "Cancelar" at bounding box center [222, 502] width 89 height 29
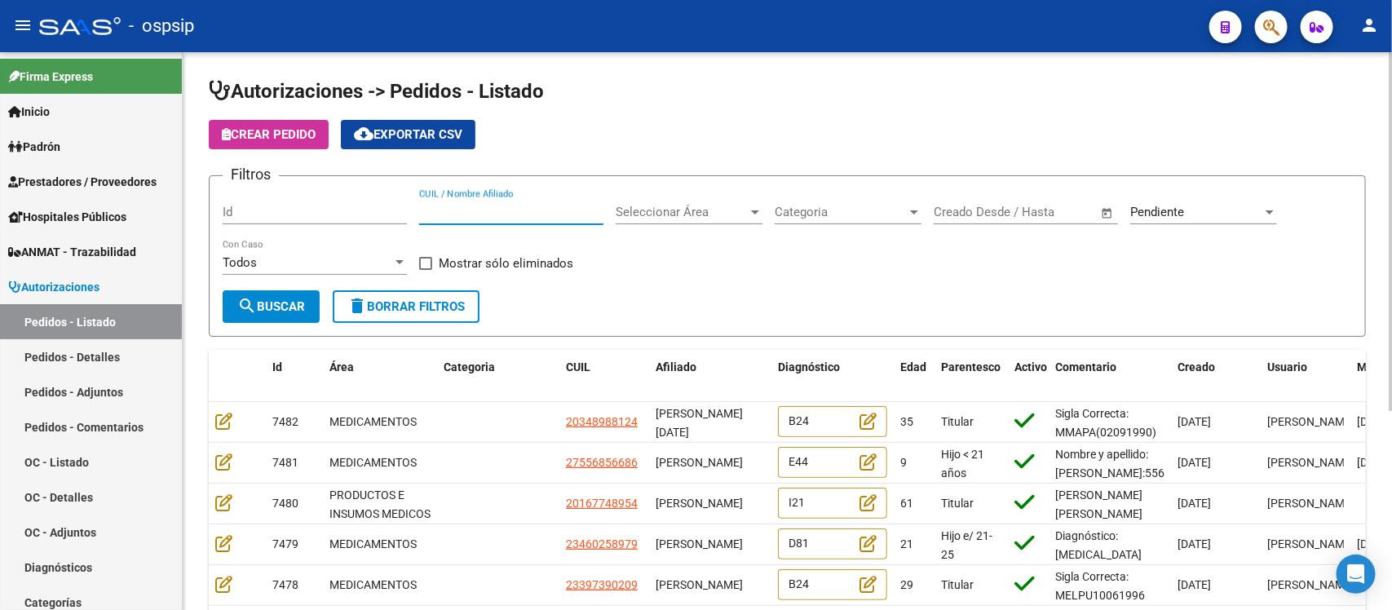
paste input "[PERSON_NAME]"
type input "[PERSON_NAME]"
click at [277, 310] on span "search Buscar" at bounding box center [271, 306] width 68 height 15
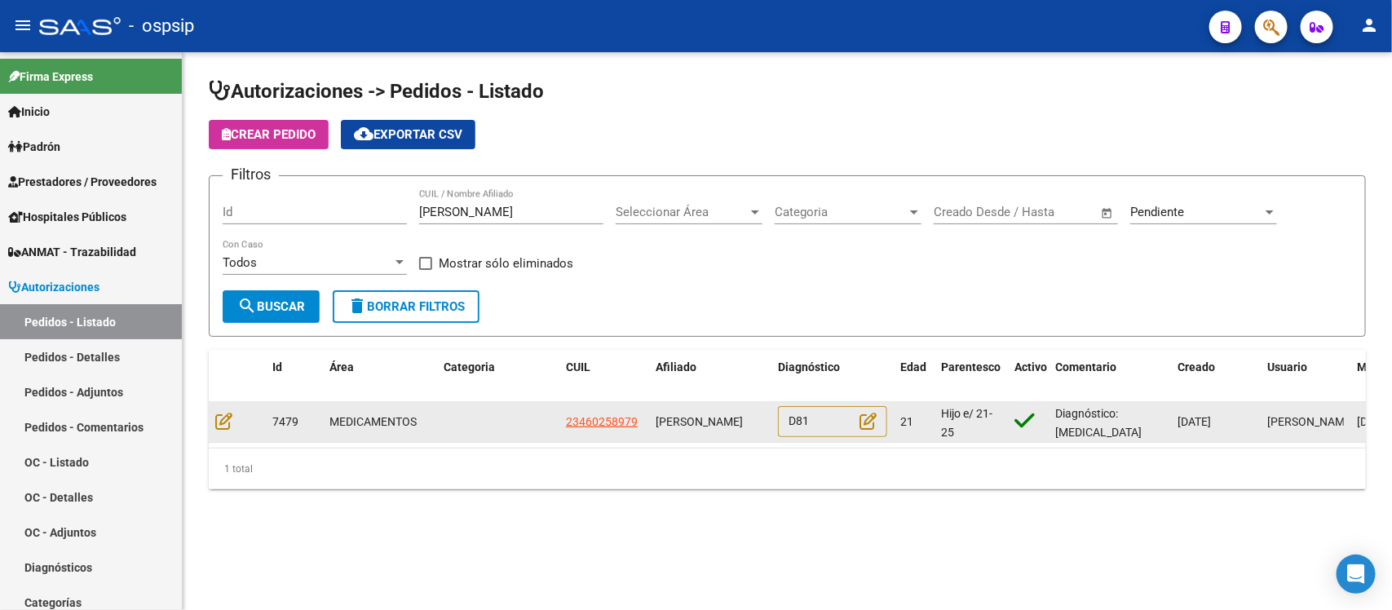
scroll to position [21, 0]
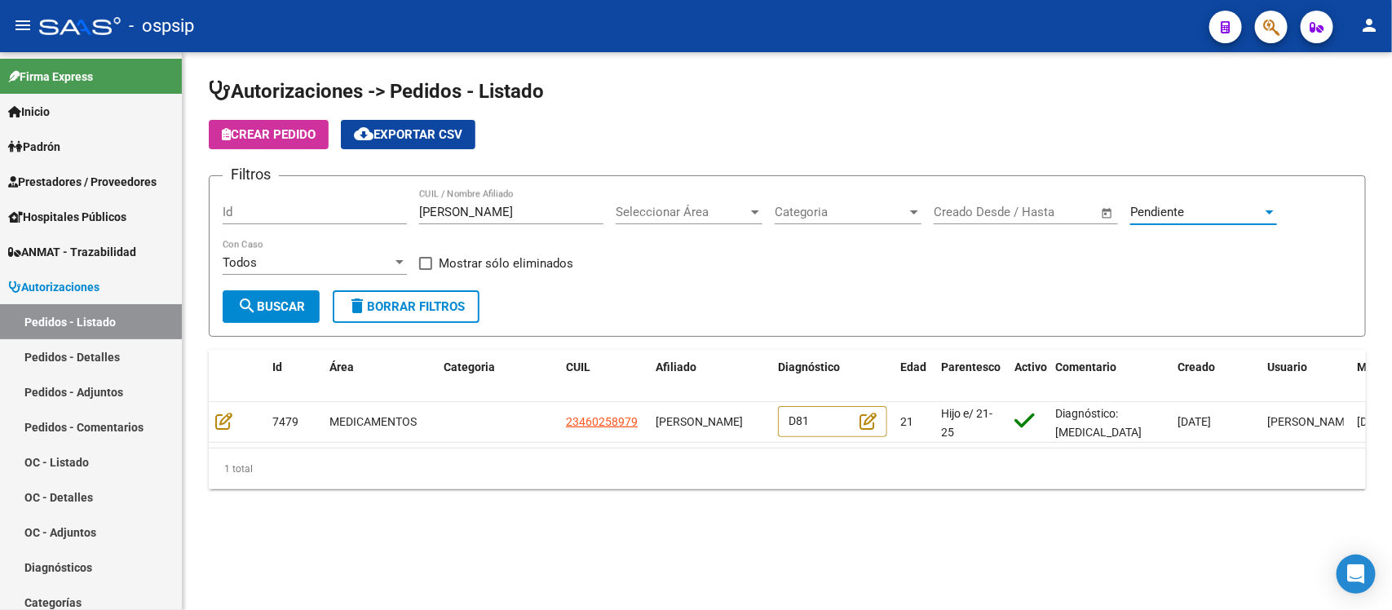
click at [1150, 206] on span "Pendiente" at bounding box center [1157, 212] width 54 height 15
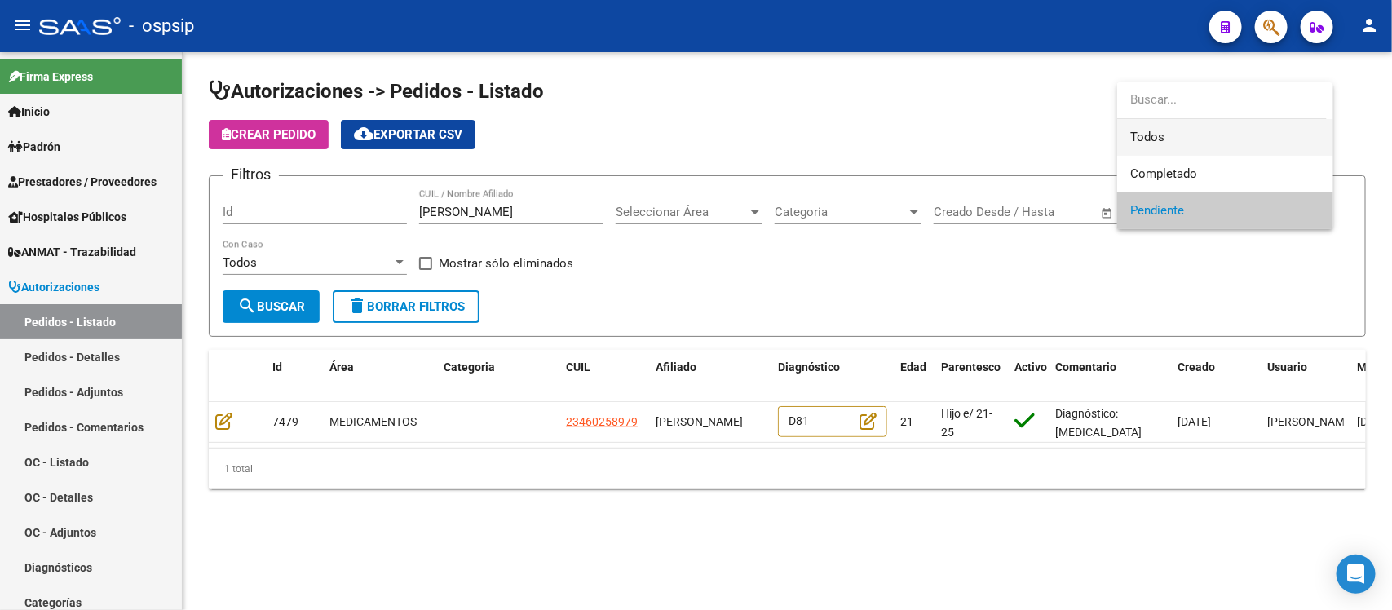
click at [1154, 130] on span "Todos" at bounding box center [1225, 137] width 190 height 37
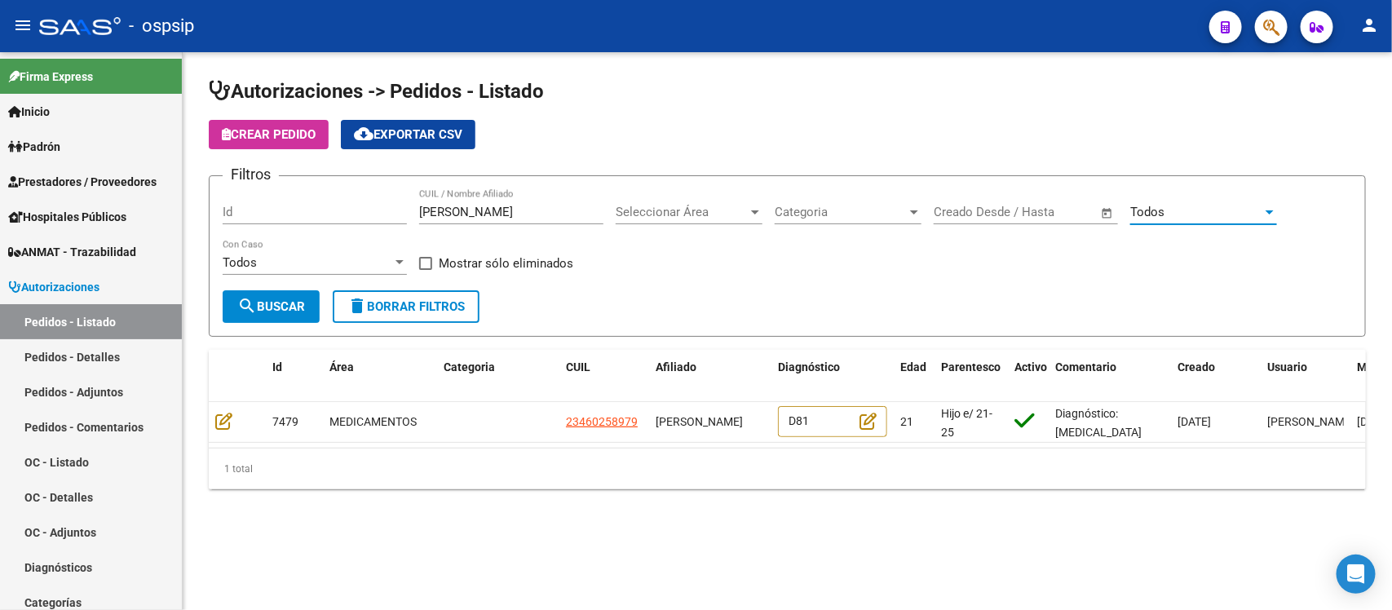
click at [239, 298] on mat-icon "search" at bounding box center [247, 306] width 20 height 20
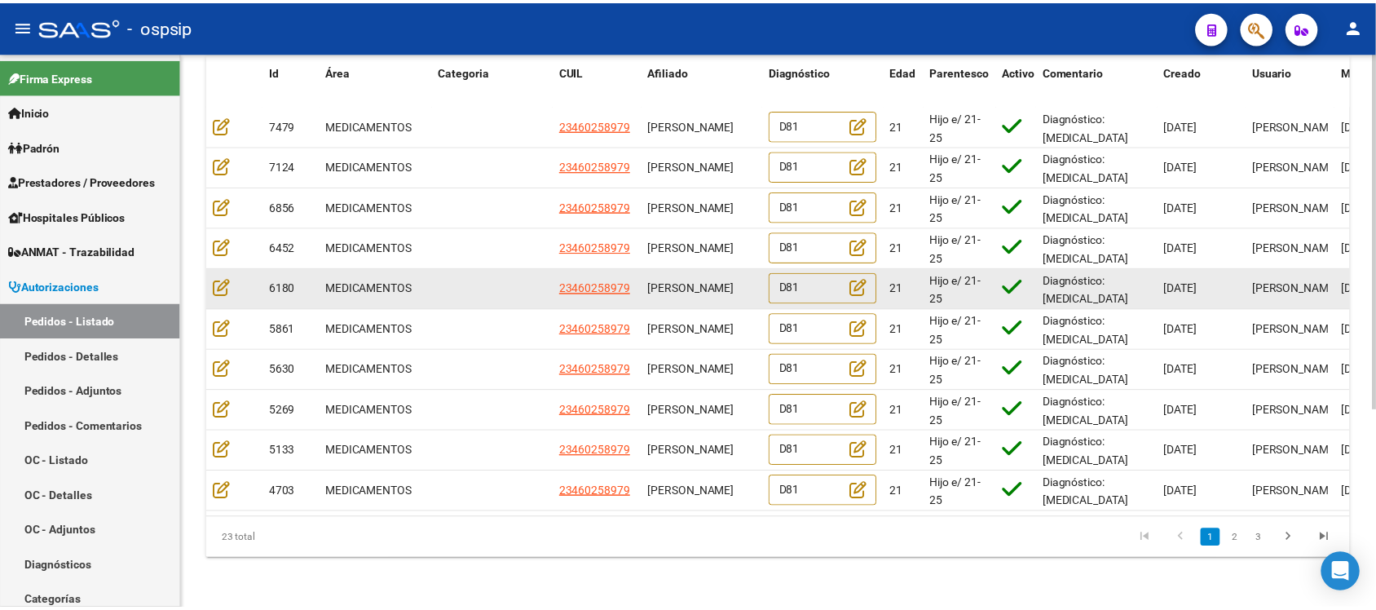
scroll to position [306, 0]
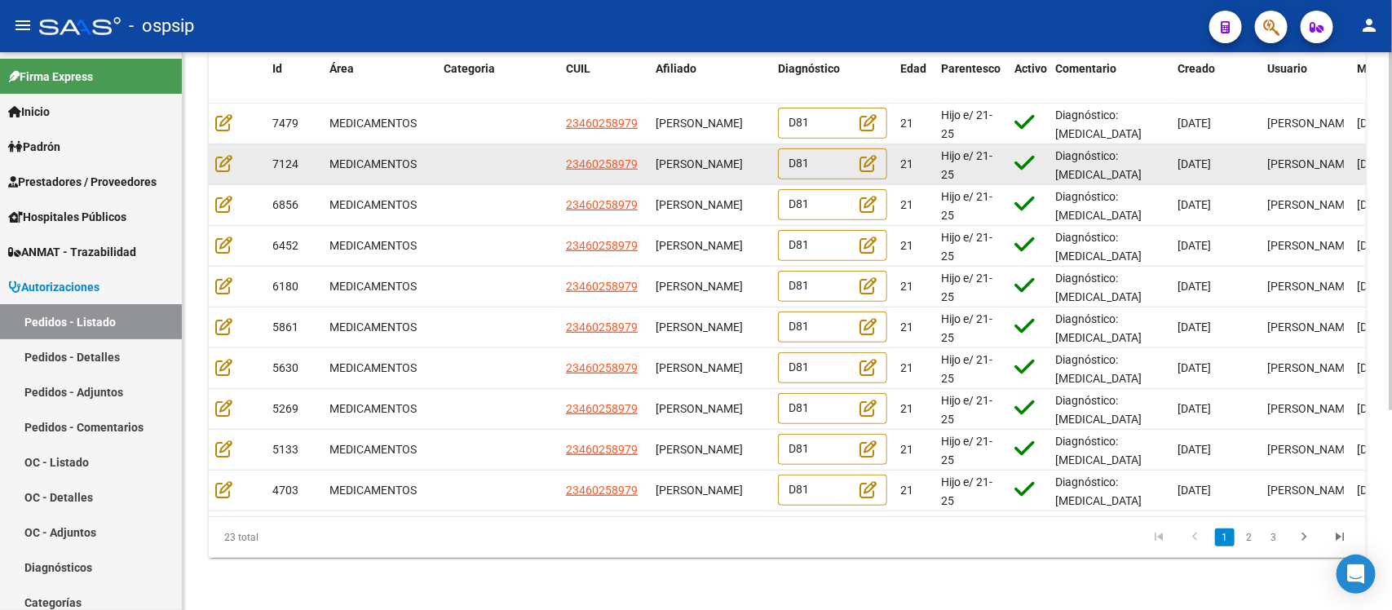
click at [212, 155] on datatable-body-cell at bounding box center [237, 164] width 57 height 40
click at [226, 155] on icon at bounding box center [223, 163] width 17 height 18
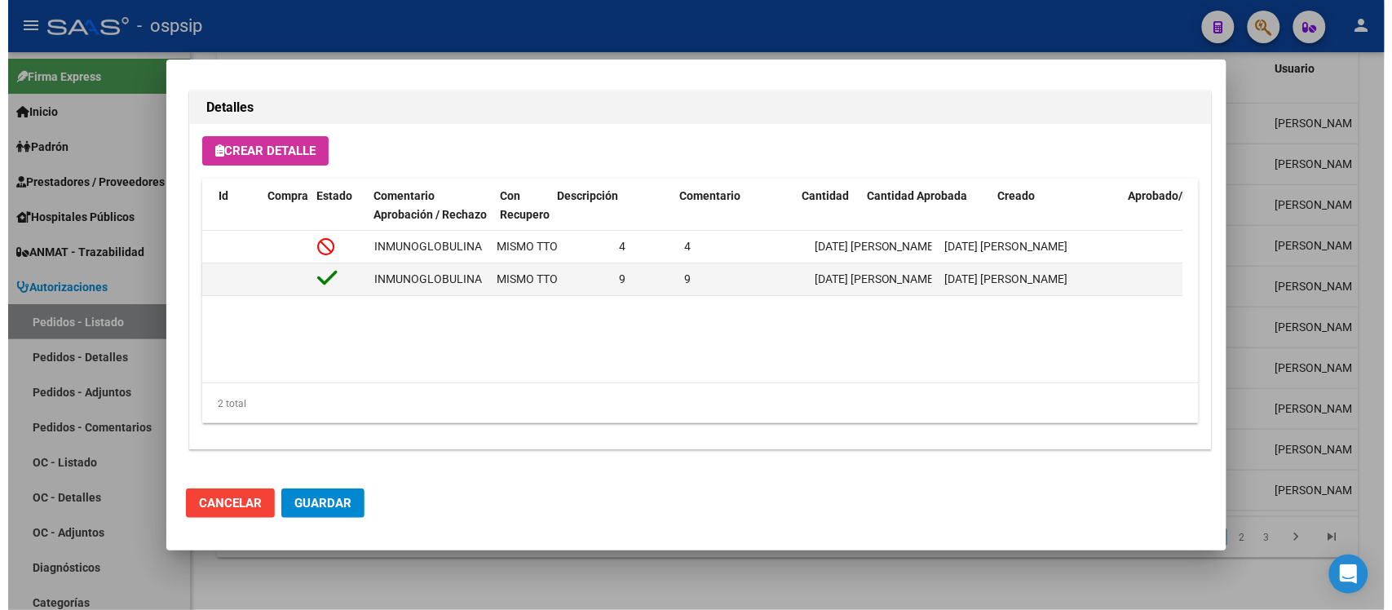
scroll to position [0, 0]
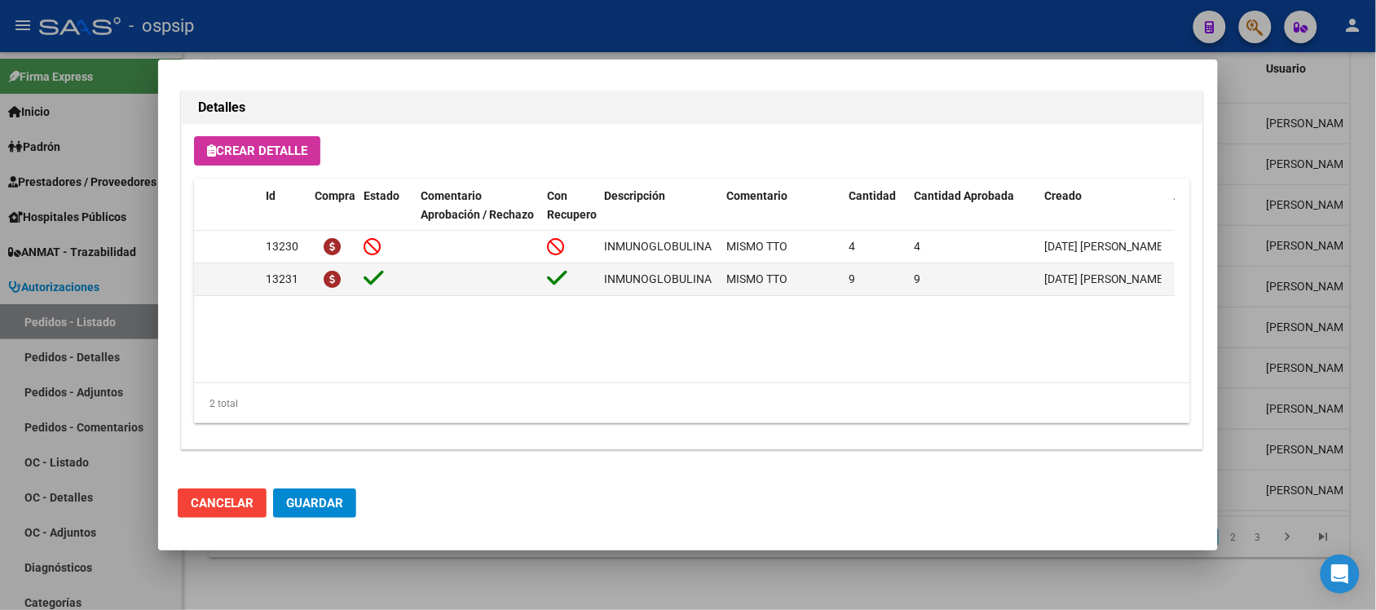
click at [295, 491] on button "Guardar" at bounding box center [314, 502] width 83 height 29
click at [242, 491] on button "Cancelar" at bounding box center [222, 502] width 89 height 29
